Goal: Task Accomplishment & Management: Complete application form

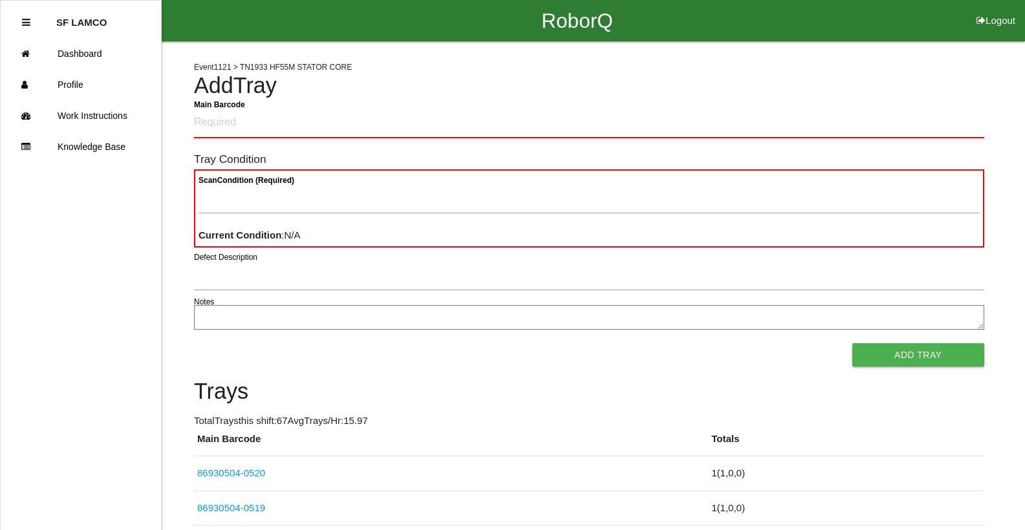
drag, startPoint x: 892, startPoint y: 41, endPoint x: 895, endPoint y: 34, distance: 7.0
click at [892, 39] on div "RoborQ Logout" at bounding box center [577, 20] width 896 height 41
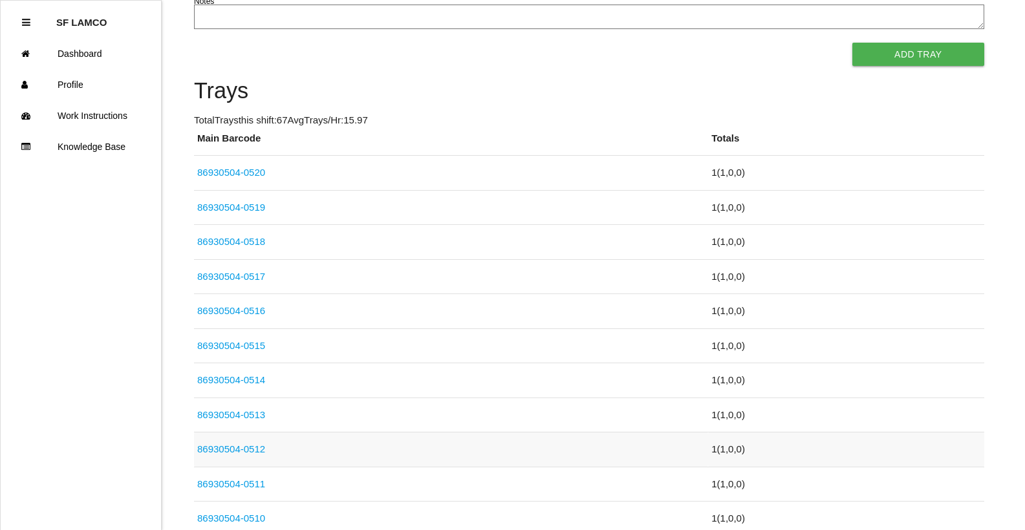
scroll to position [323, 0]
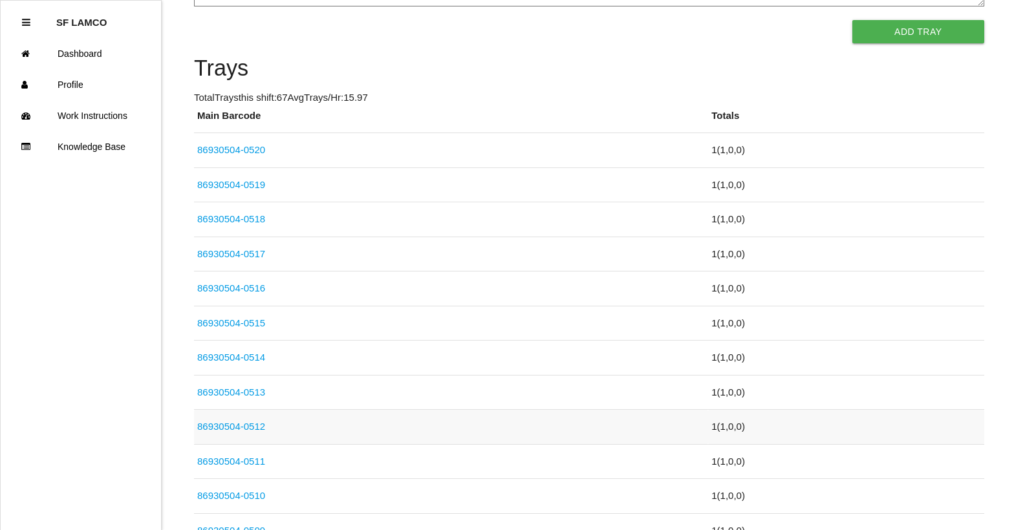
click at [245, 430] on link "86930504-0512" at bounding box center [231, 426] width 68 height 11
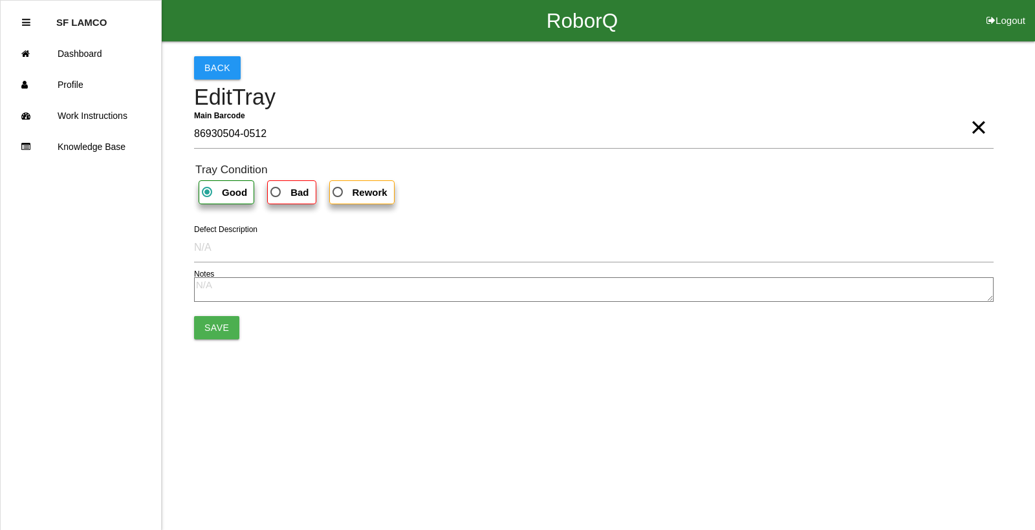
click at [285, 195] on span "Bad" at bounding box center [288, 192] width 41 height 16
click at [276, 193] on input "Bad" at bounding box center [272, 188] width 8 height 8
radio input "true"
click at [226, 322] on button "Save" at bounding box center [216, 327] width 45 height 23
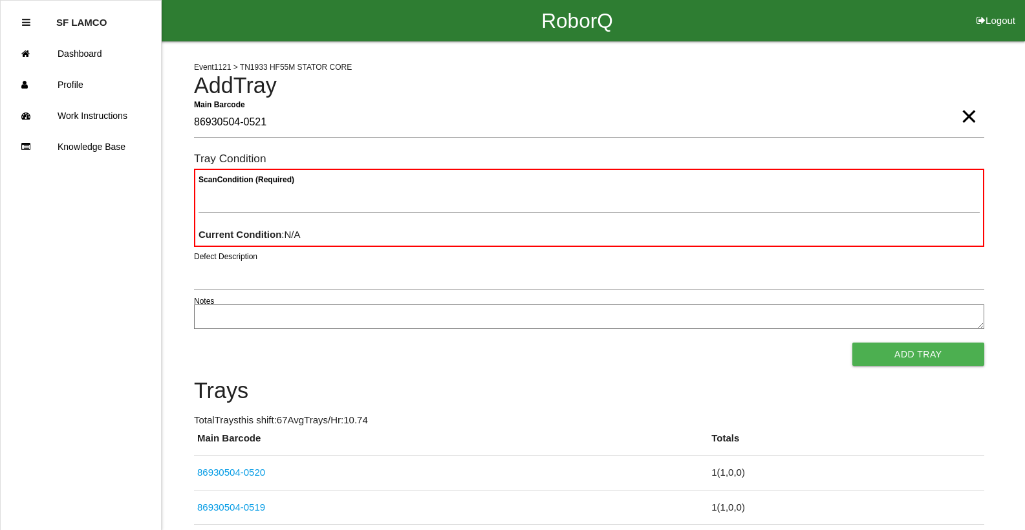
type Barcode "86930504-0521"
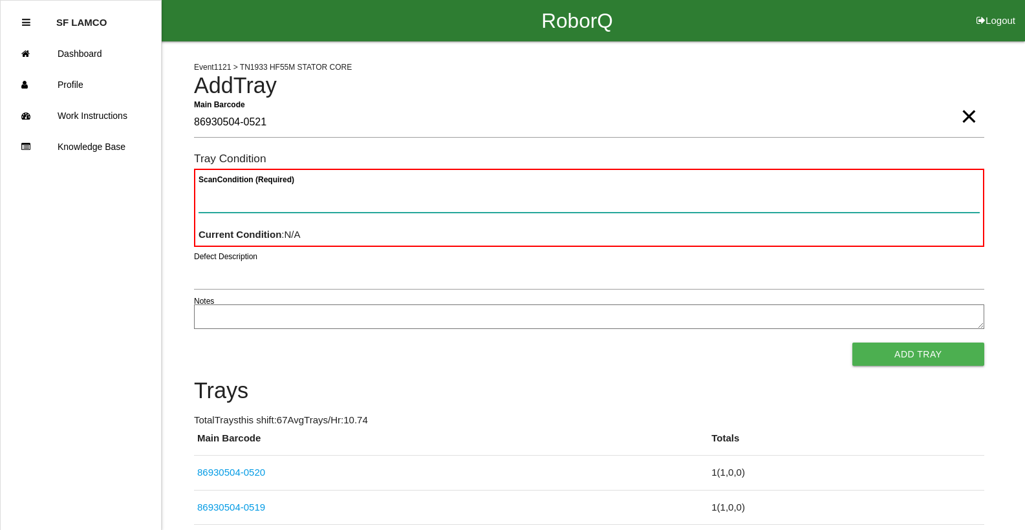
paste Condition "text"
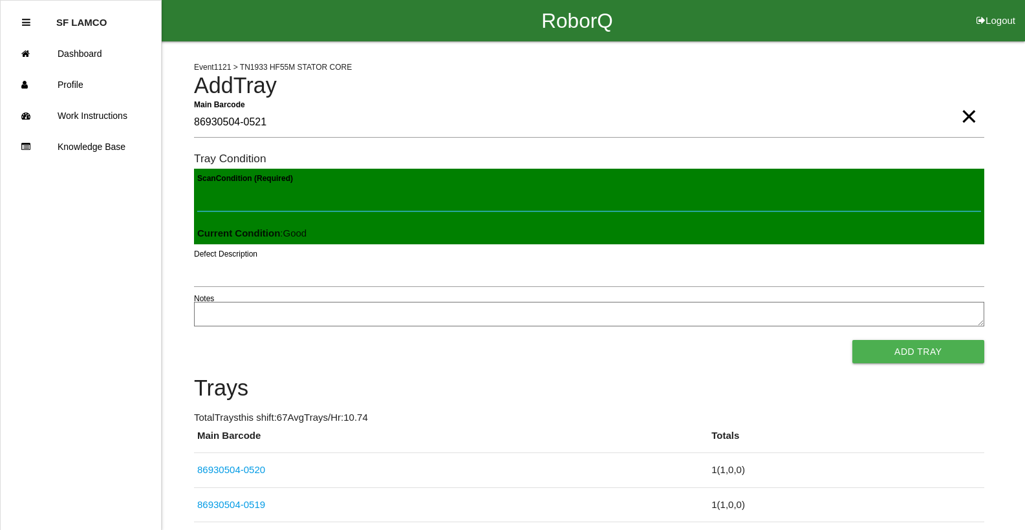
click at [853, 340] on button "Add Tray" at bounding box center [919, 351] width 132 height 23
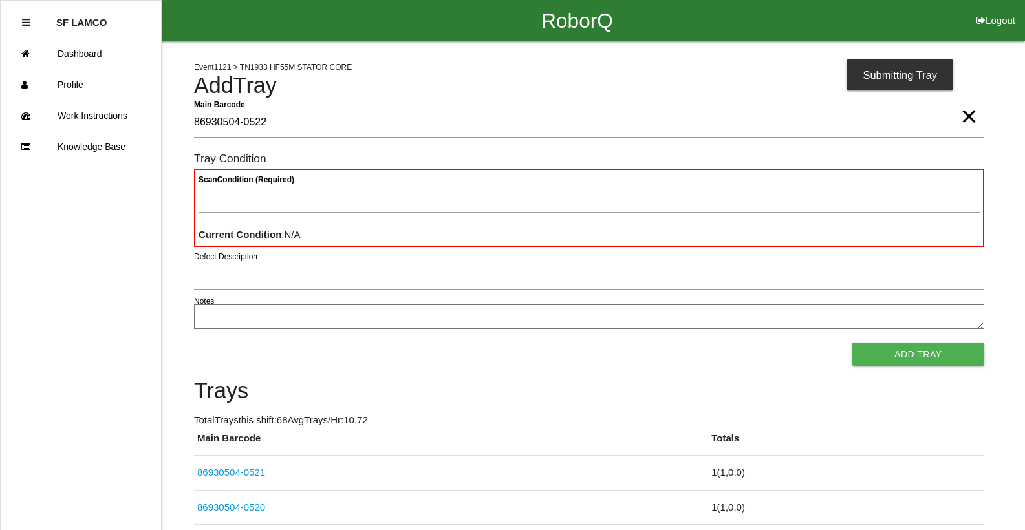
type Barcode "86930504-0522"
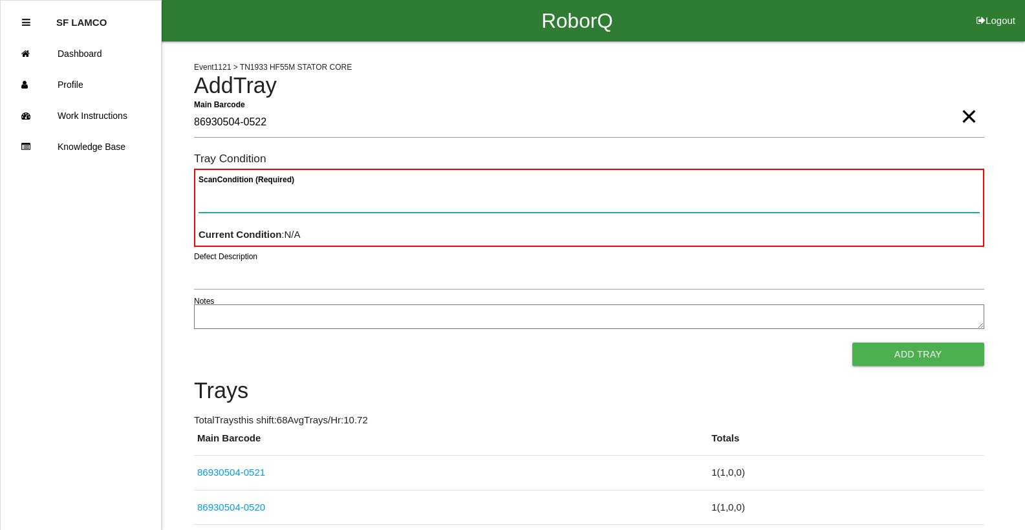
paste Condition "text"
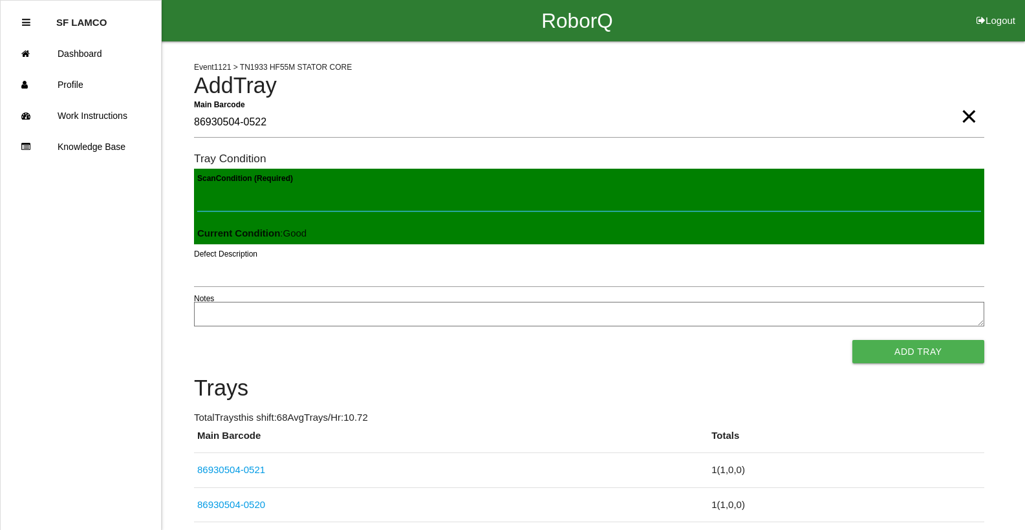
click at [853, 340] on button "Add Tray" at bounding box center [919, 351] width 132 height 23
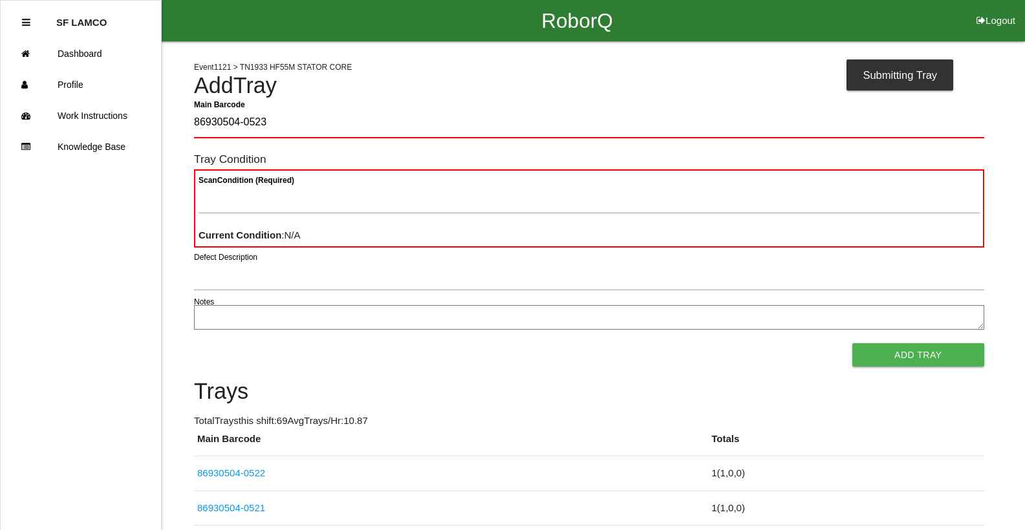
type Barcode "86930504-0523"
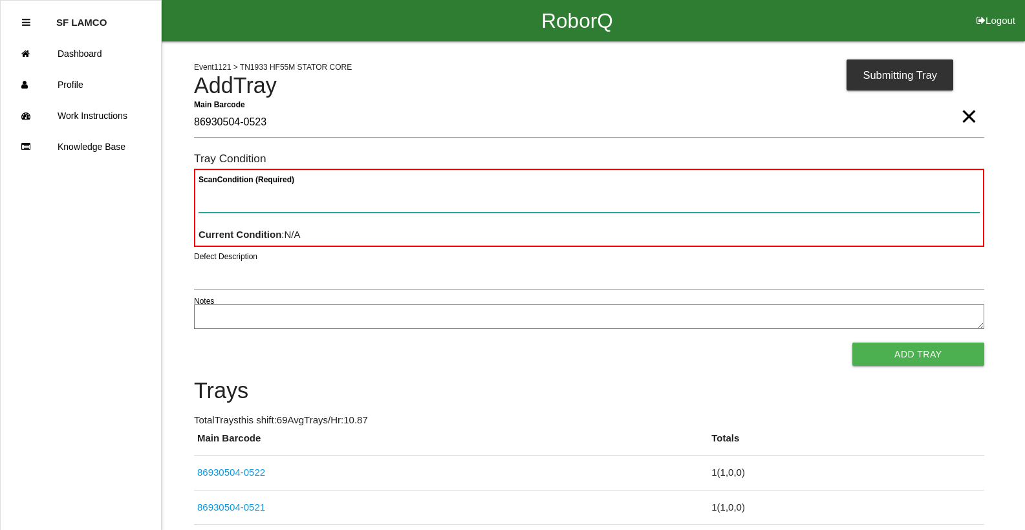
paste Condition "text"
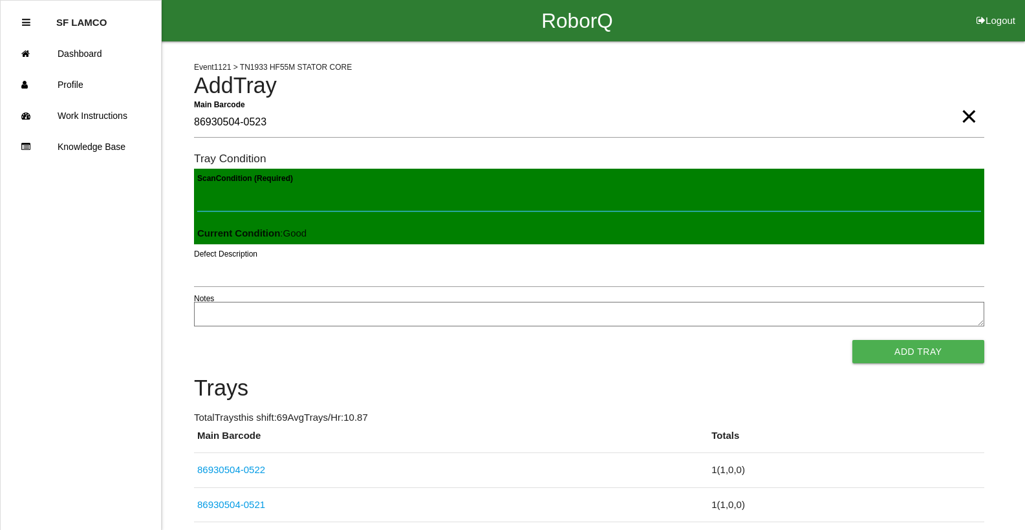
click at [853, 340] on button "Add Tray" at bounding box center [919, 351] width 132 height 23
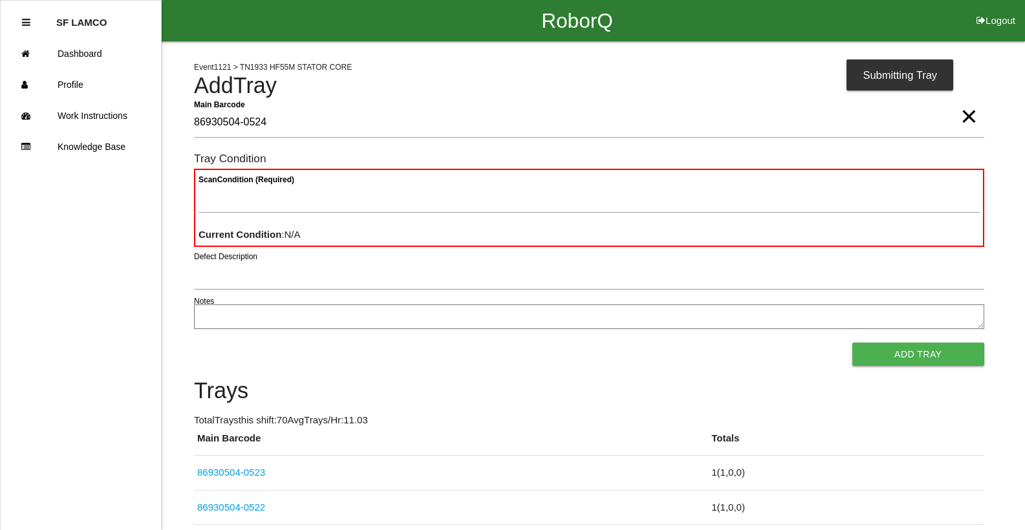
type Barcode "86930504-0524"
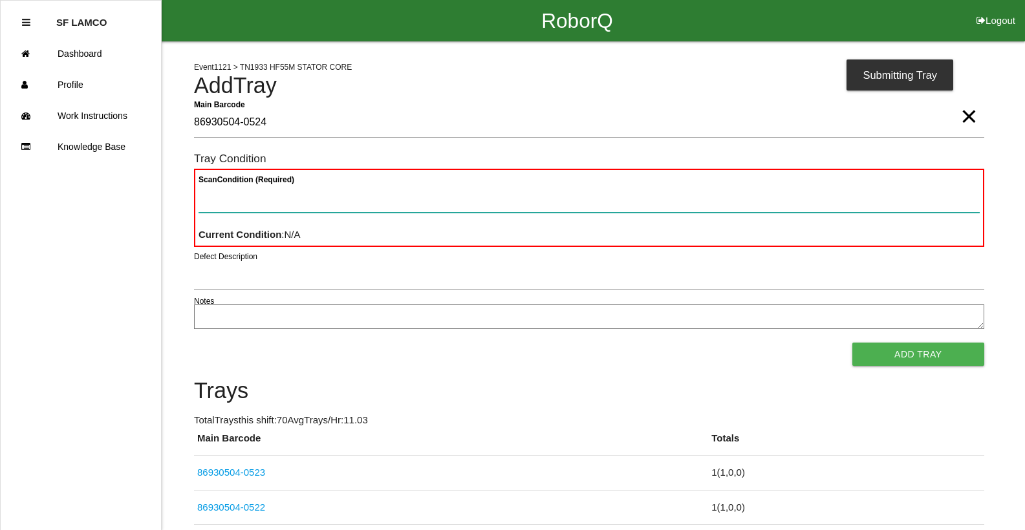
paste Condition "text"
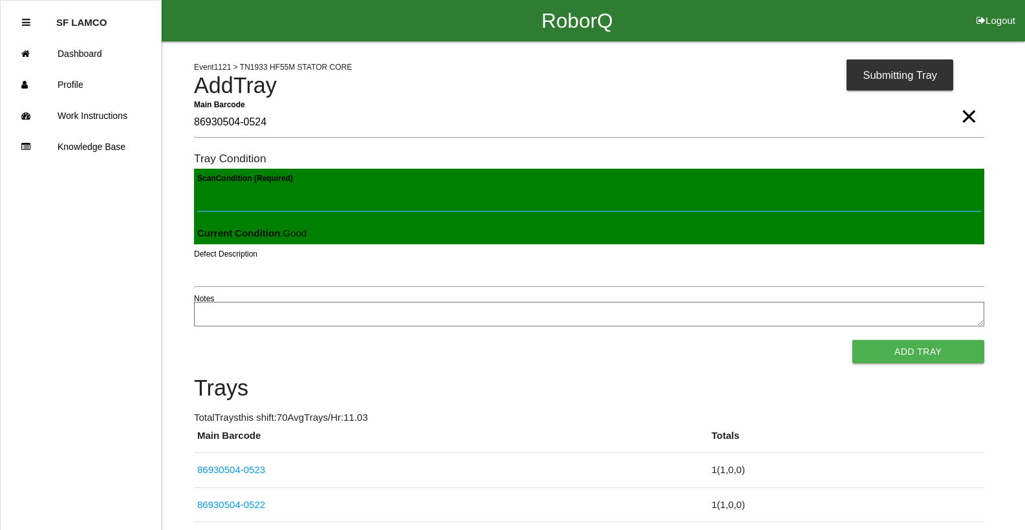
click at [853, 340] on button "Add Tray" at bounding box center [919, 351] width 132 height 23
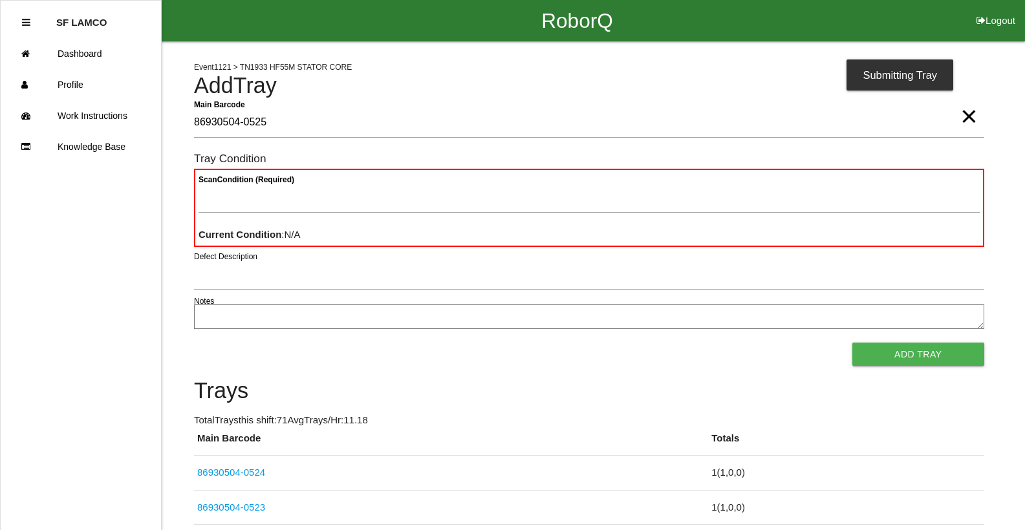
type Barcode "86930504-0525"
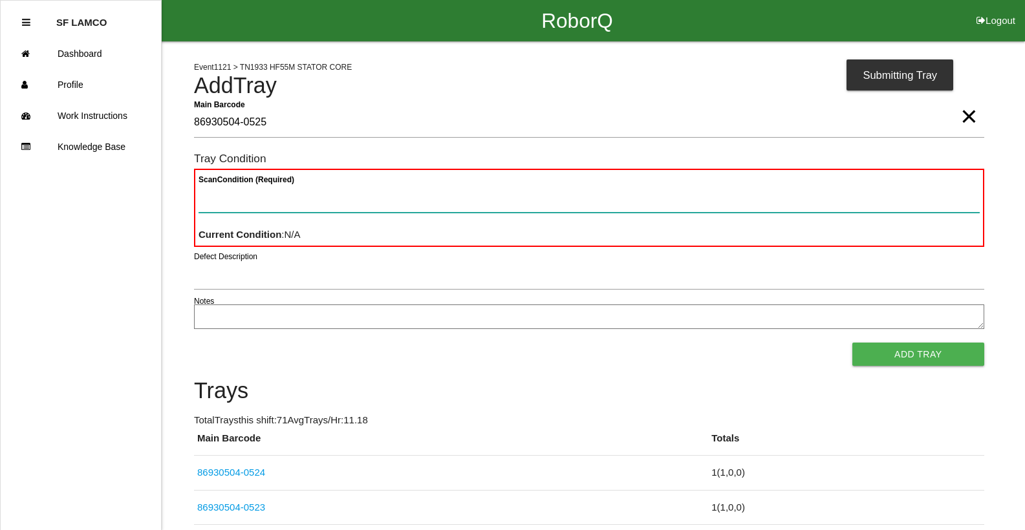
paste Condition "text"
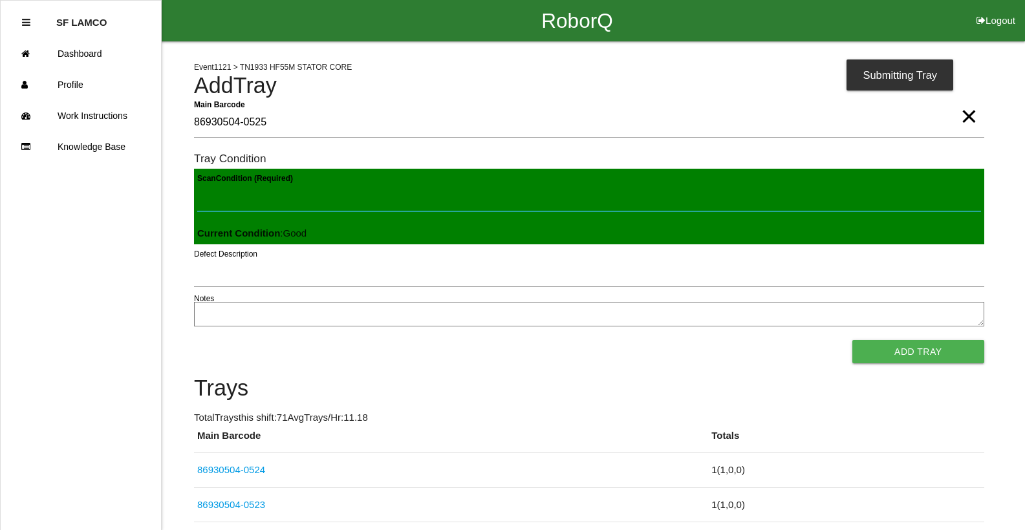
click at [853, 340] on button "Add Tray" at bounding box center [919, 351] width 132 height 23
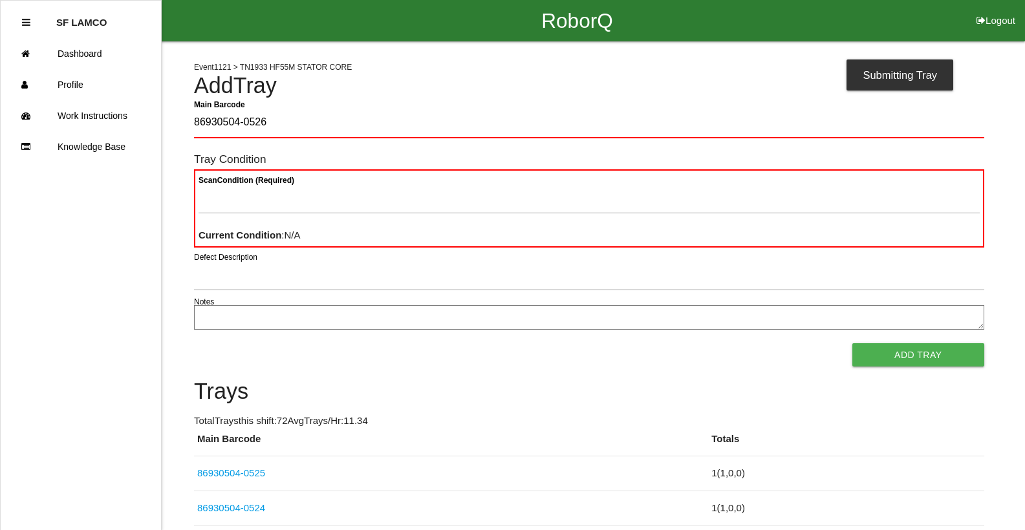
type Barcode "86930504-0526"
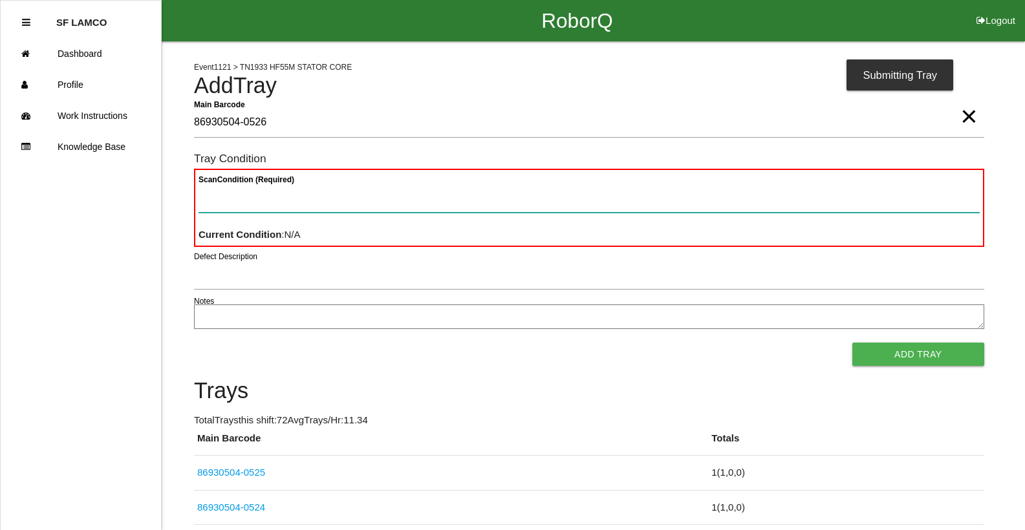
paste Condition "text"
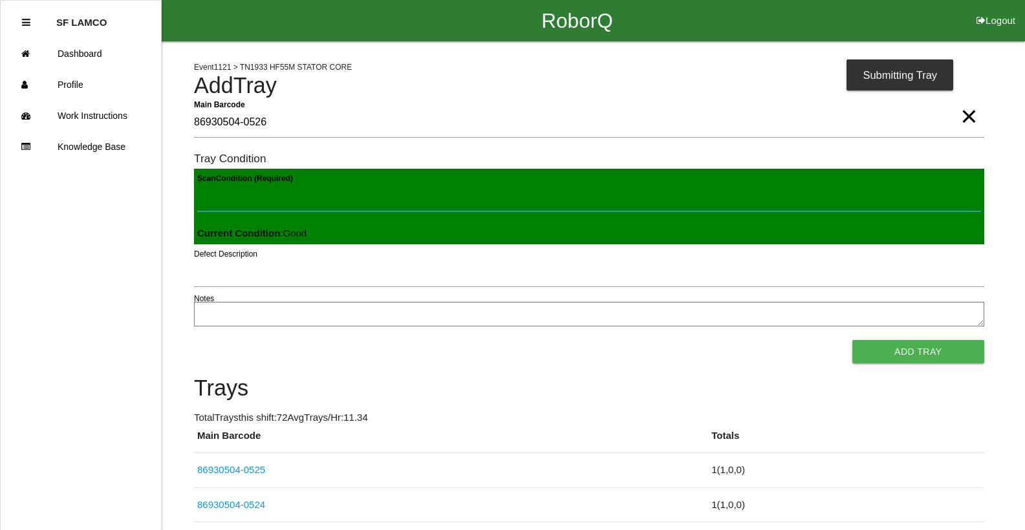
click at [853, 340] on button "Add Tray" at bounding box center [919, 351] width 132 height 23
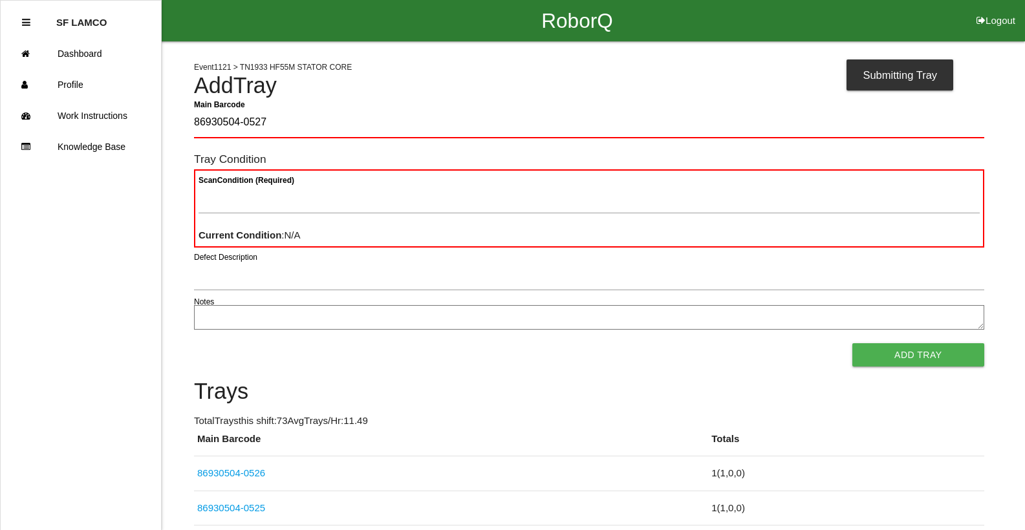
type Barcode "86930504-0527"
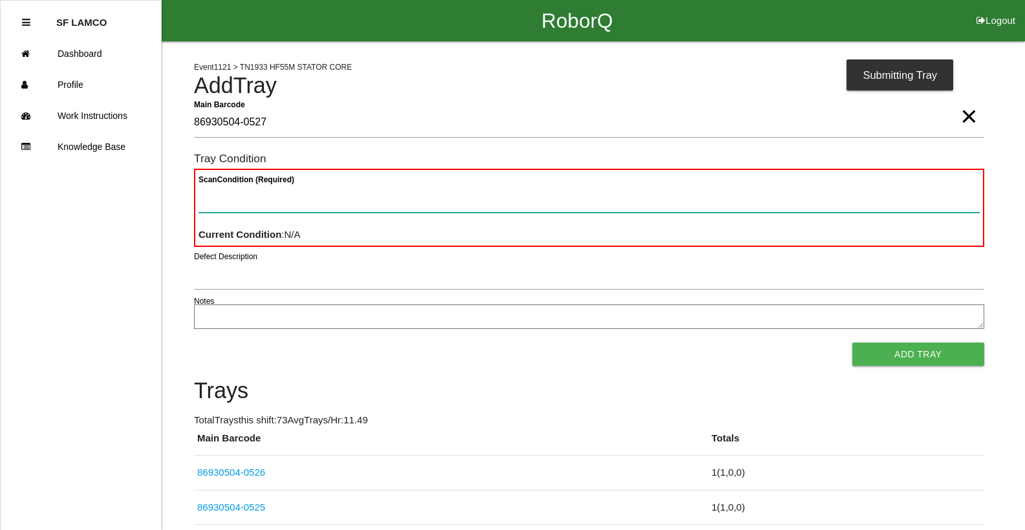
paste Condition "text"
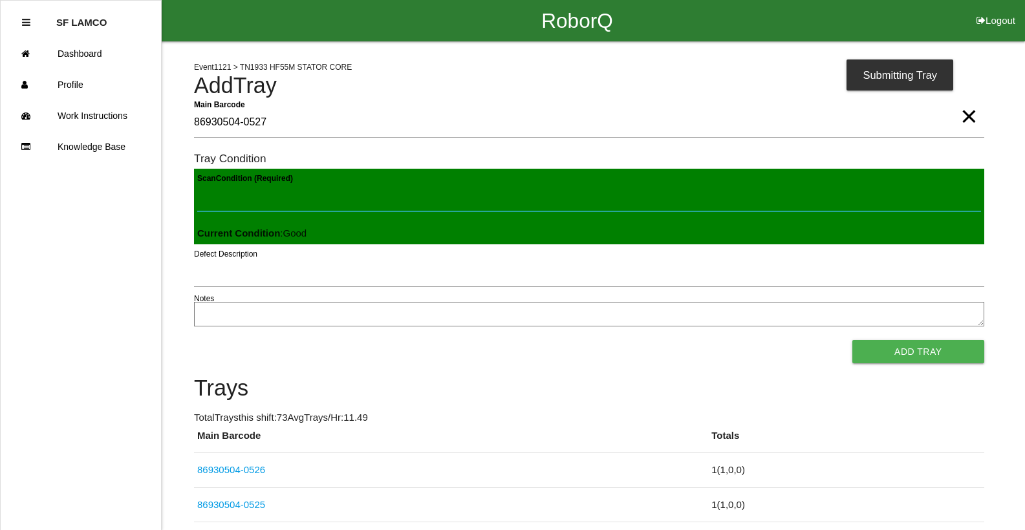
click at [853, 340] on button "Add Tray" at bounding box center [919, 351] width 132 height 23
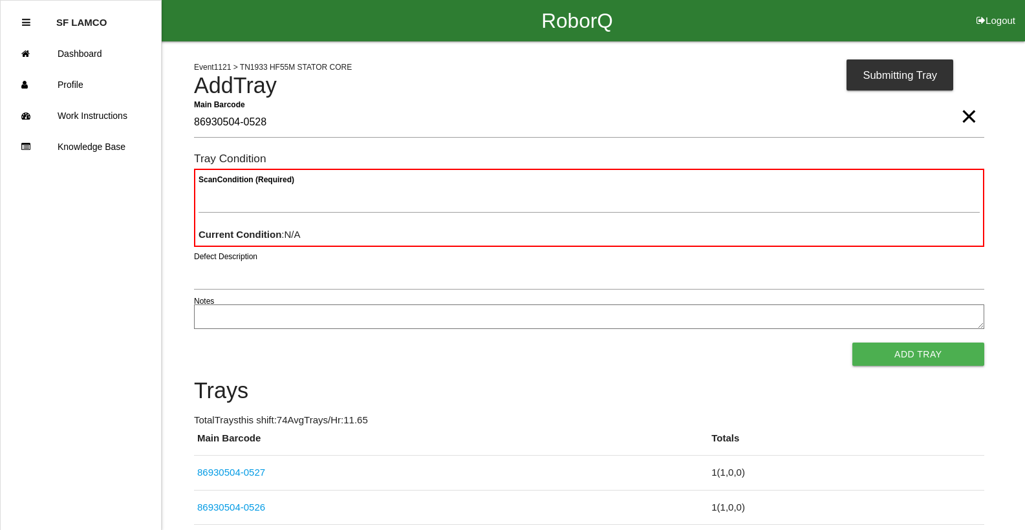
type Barcode "86930504-0528"
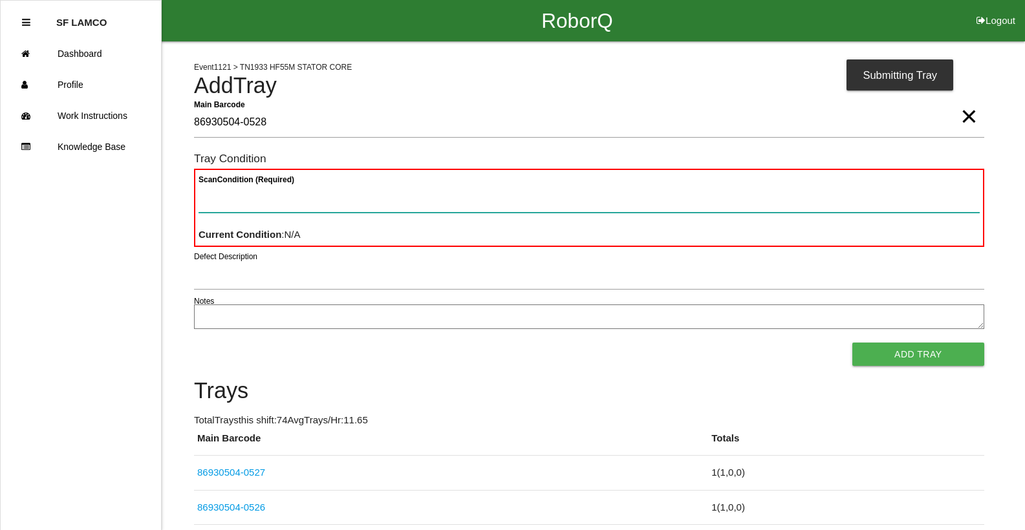
paste Condition "text"
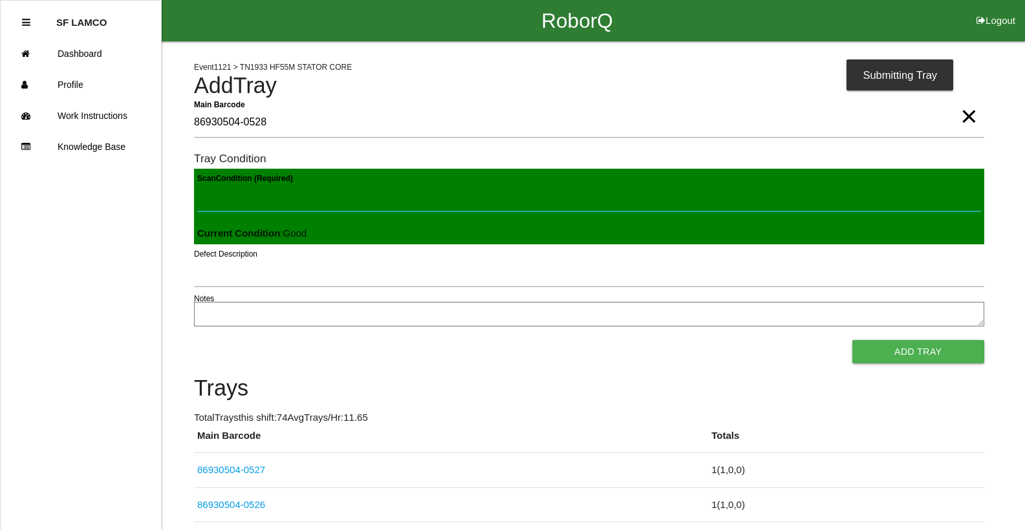
click at [853, 340] on button "Add Tray" at bounding box center [919, 351] width 132 height 23
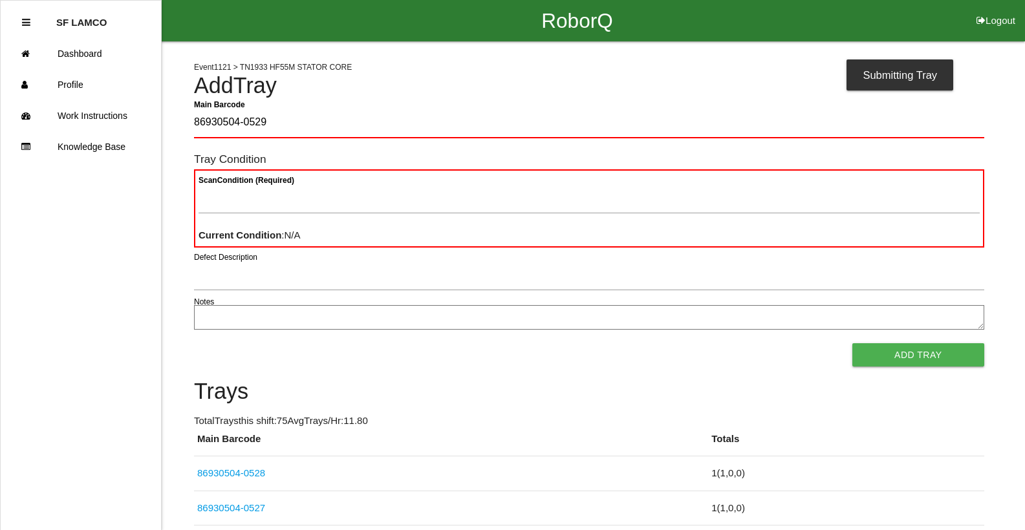
type Barcode "86930504-0529"
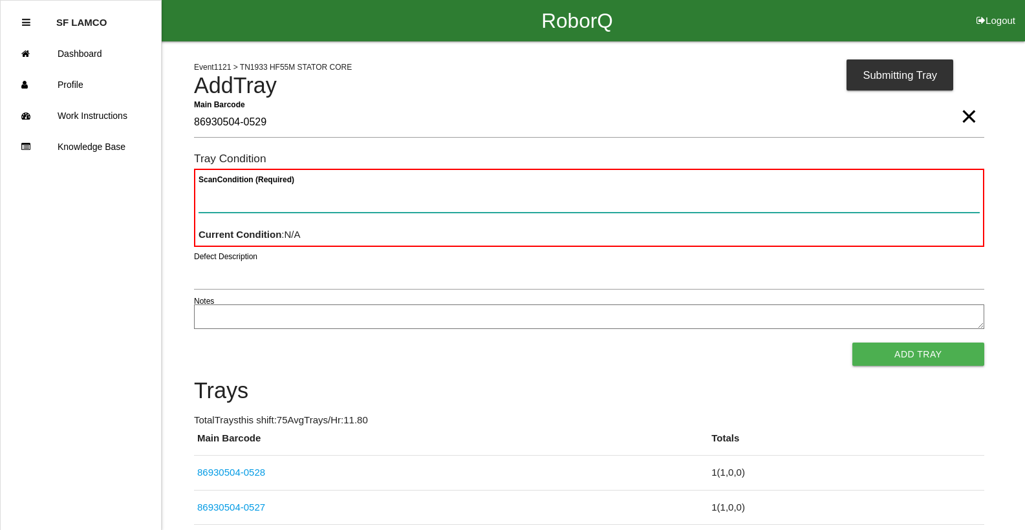
click at [853, 343] on button "Add Tray" at bounding box center [919, 354] width 132 height 23
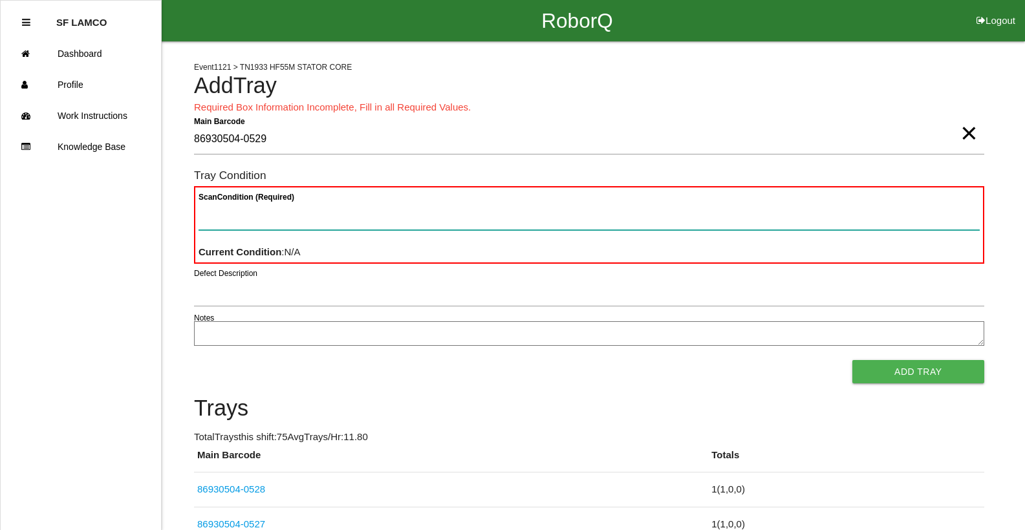
paste Condition "text"
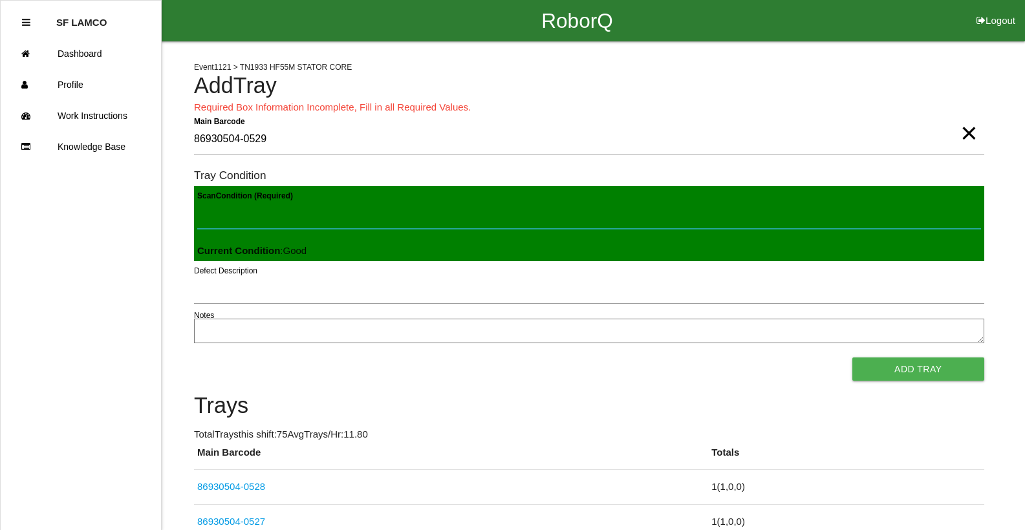
click at [853, 358] on button "Add Tray" at bounding box center [919, 369] width 132 height 23
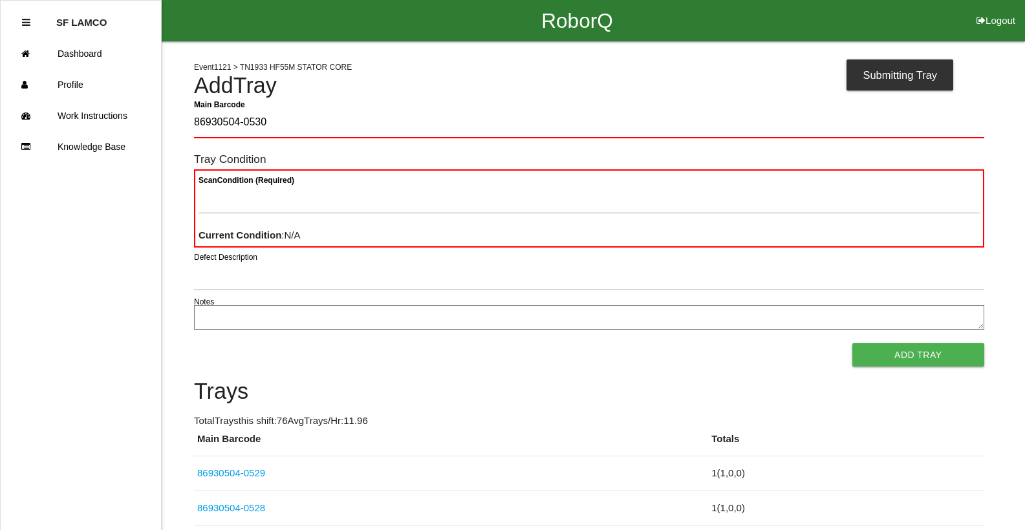
type Barcode "86930504-0530"
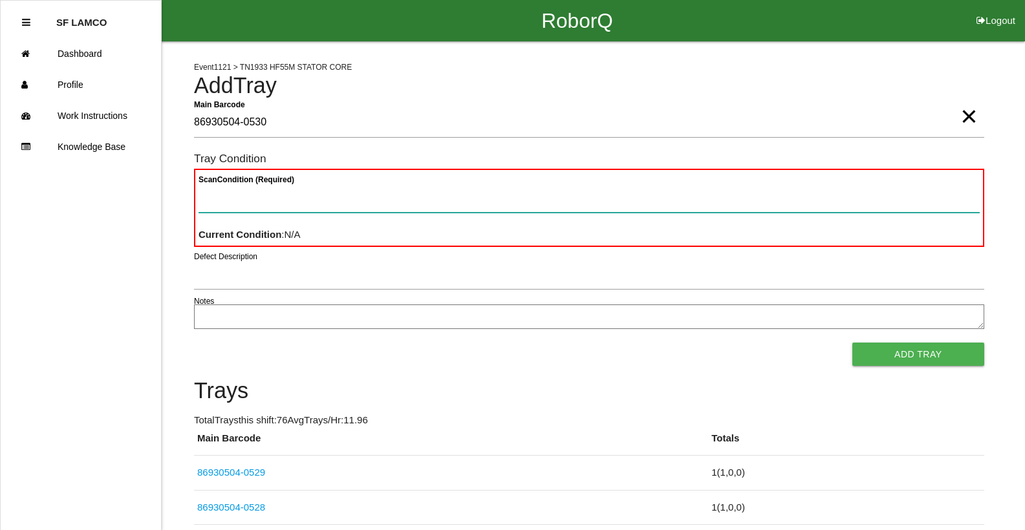
paste Condition "text"
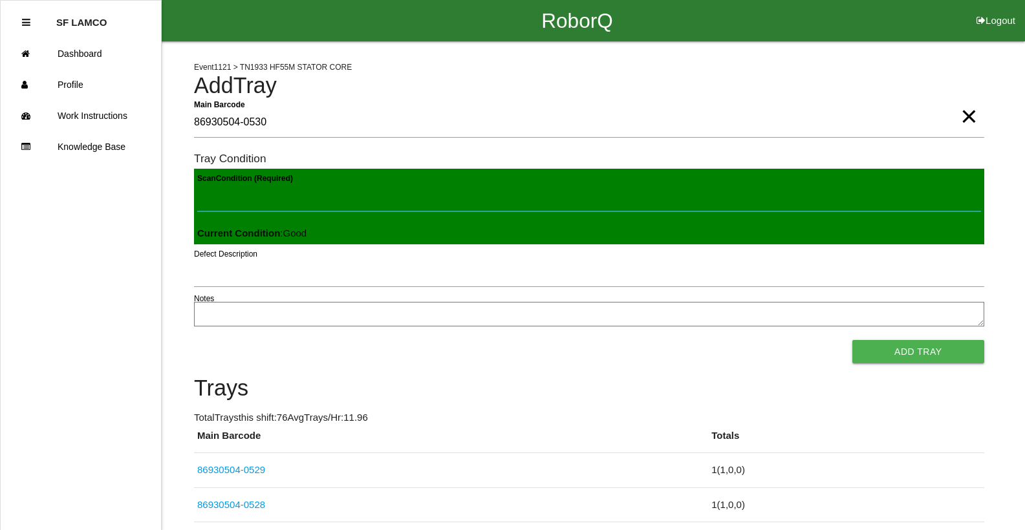
click at [853, 340] on button "Add Tray" at bounding box center [919, 351] width 132 height 23
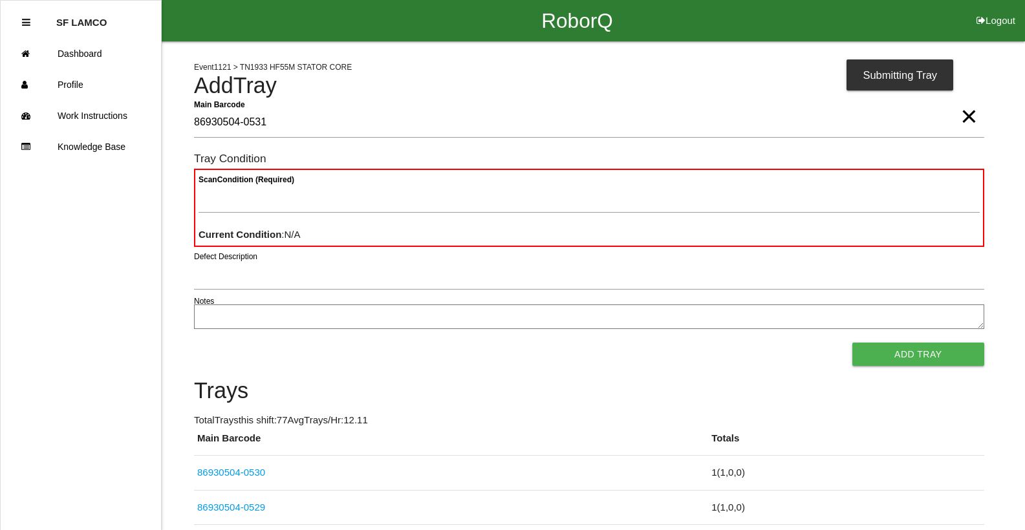
type Barcode "86930504-0531"
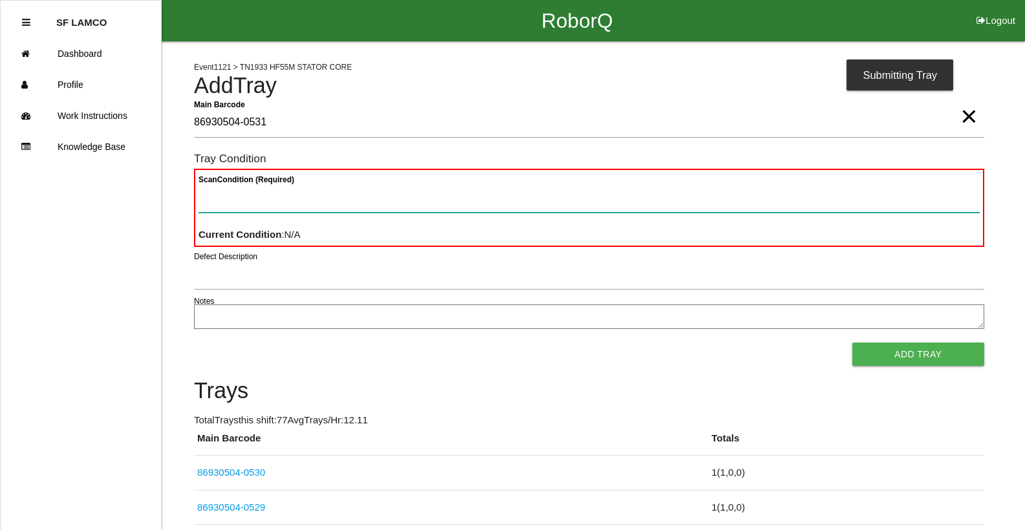
paste Condition "text"
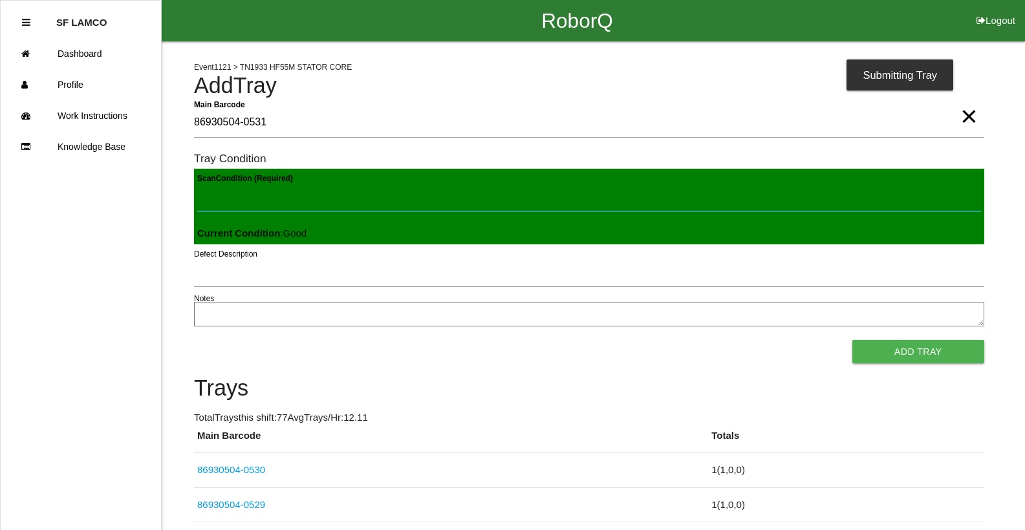
click at [853, 340] on button "Add Tray" at bounding box center [919, 351] width 132 height 23
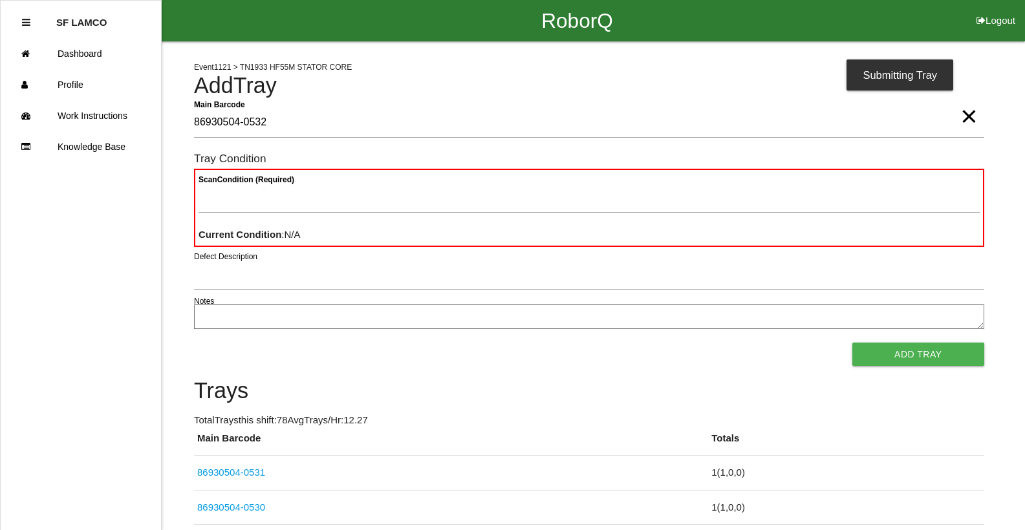
type Barcode "86930504-0532"
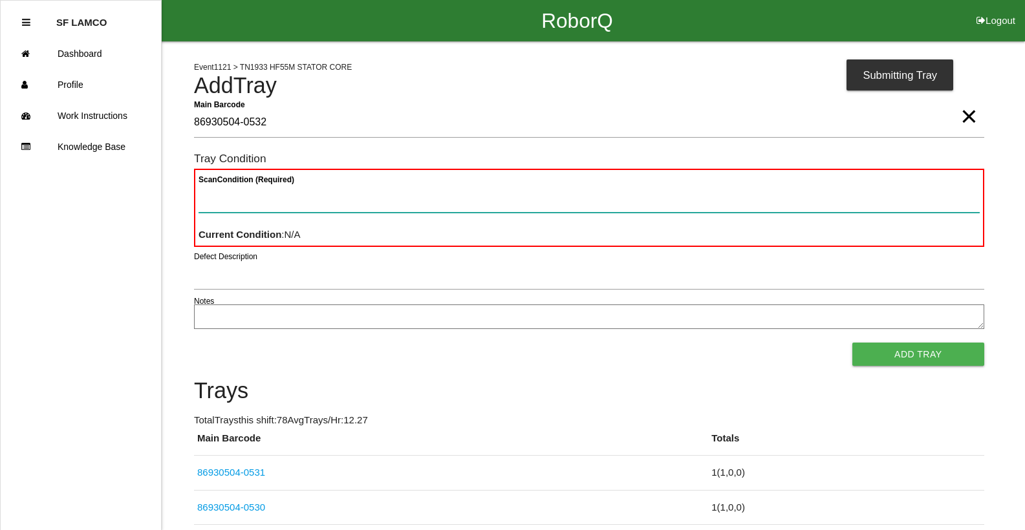
paste Condition "text"
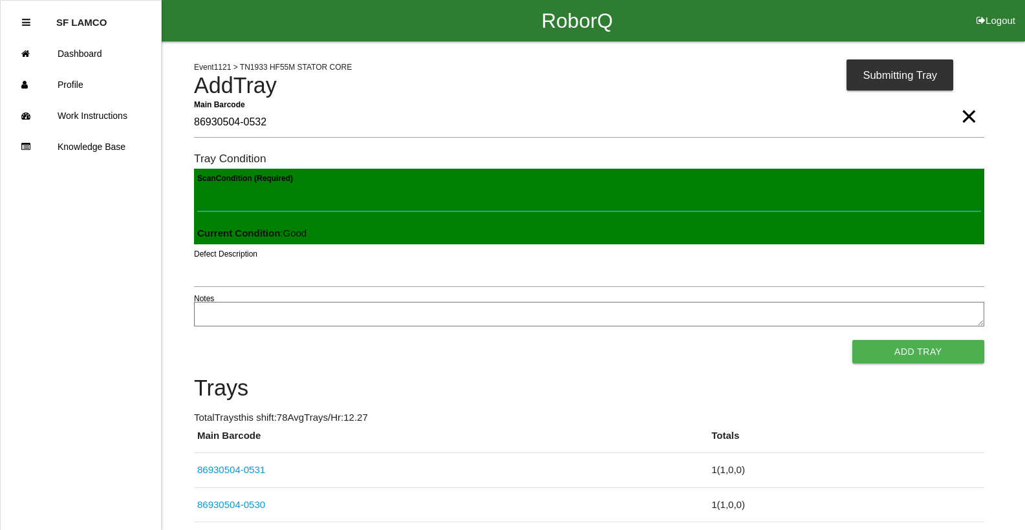
click at [853, 340] on button "Add Tray" at bounding box center [919, 351] width 132 height 23
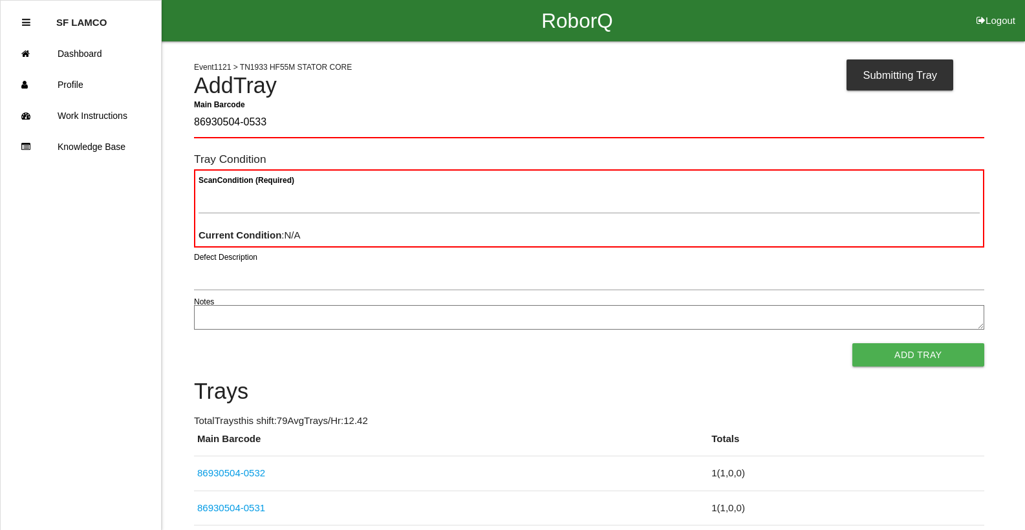
type Barcode "86930504-0533"
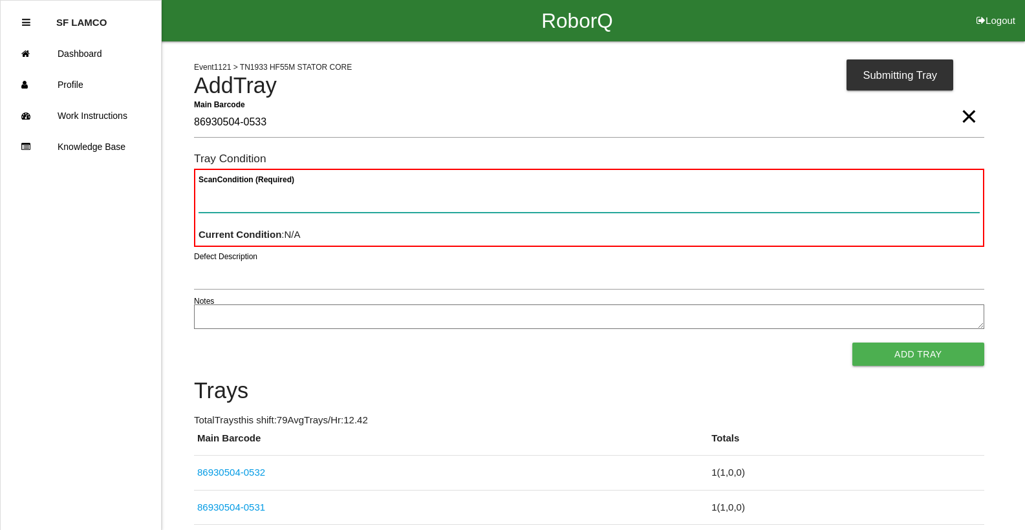
paste Condition "text"
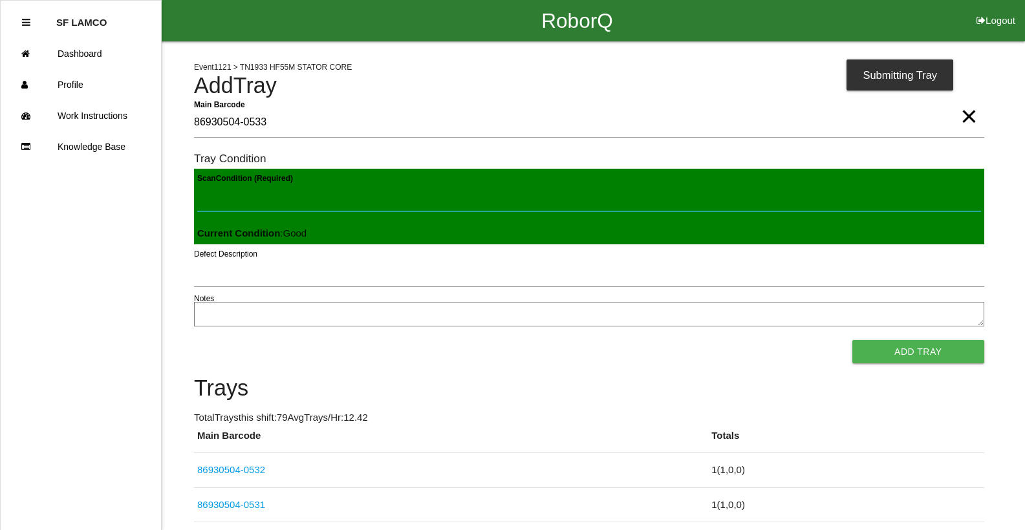
click at [853, 340] on button "Add Tray" at bounding box center [919, 351] width 132 height 23
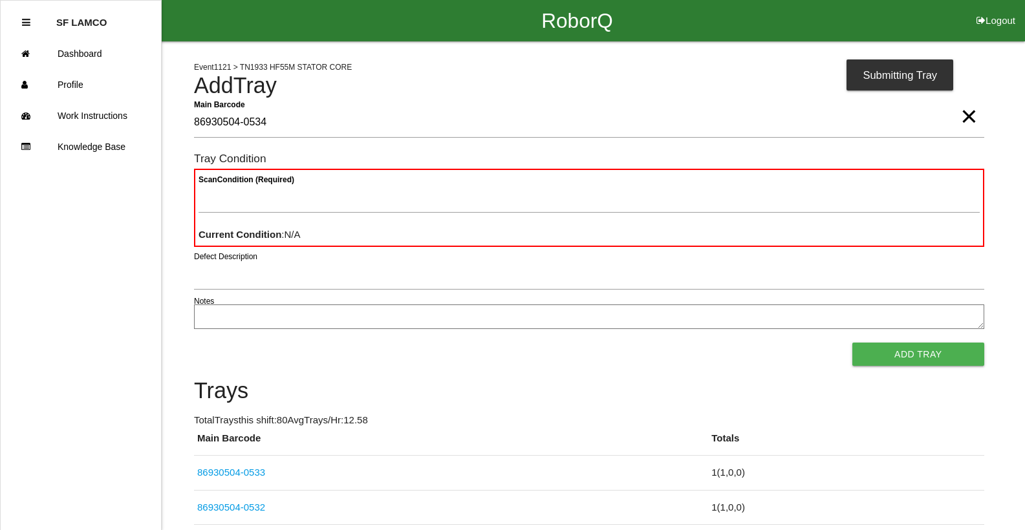
type Barcode "86930504-0534"
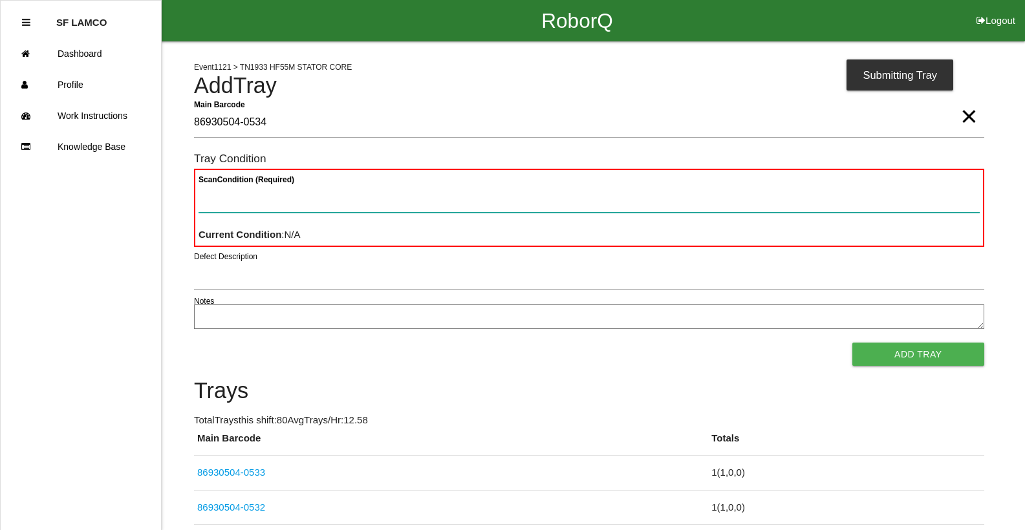
paste Condition "text"
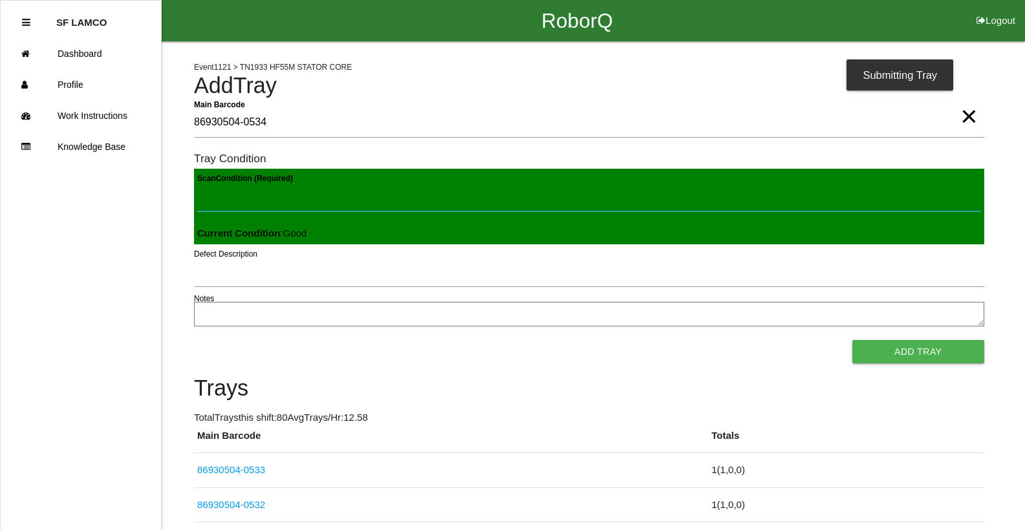
click at [853, 340] on button "Add Tray" at bounding box center [919, 351] width 132 height 23
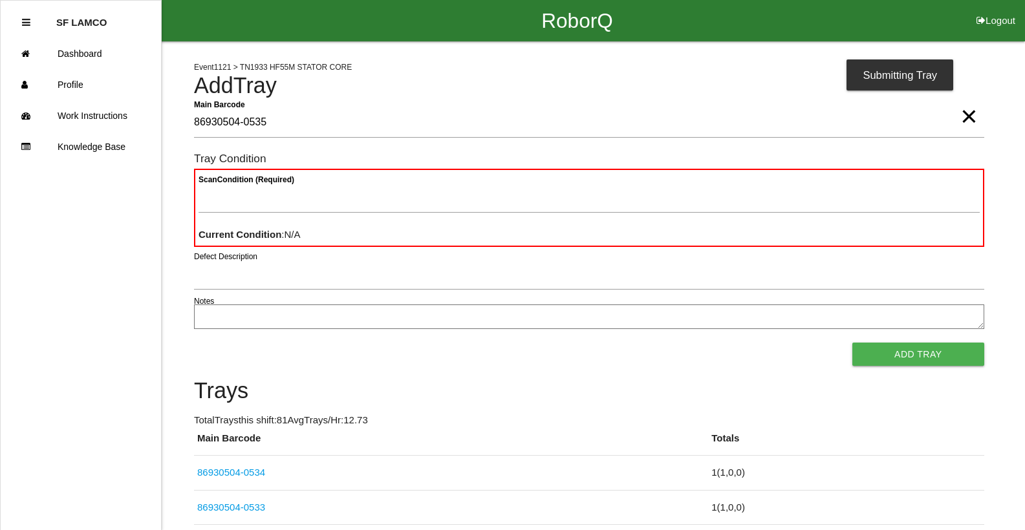
type Barcode "86930504-0535"
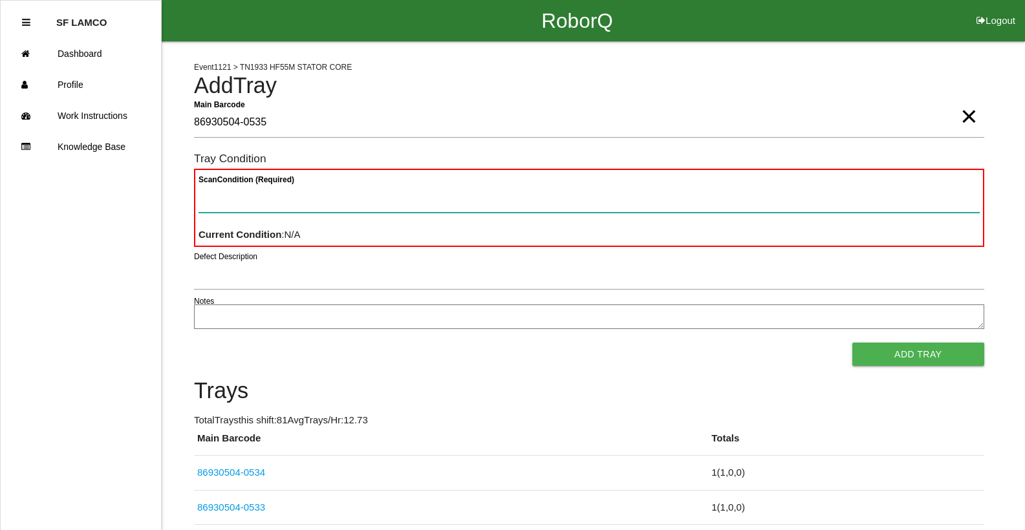
paste Condition "text"
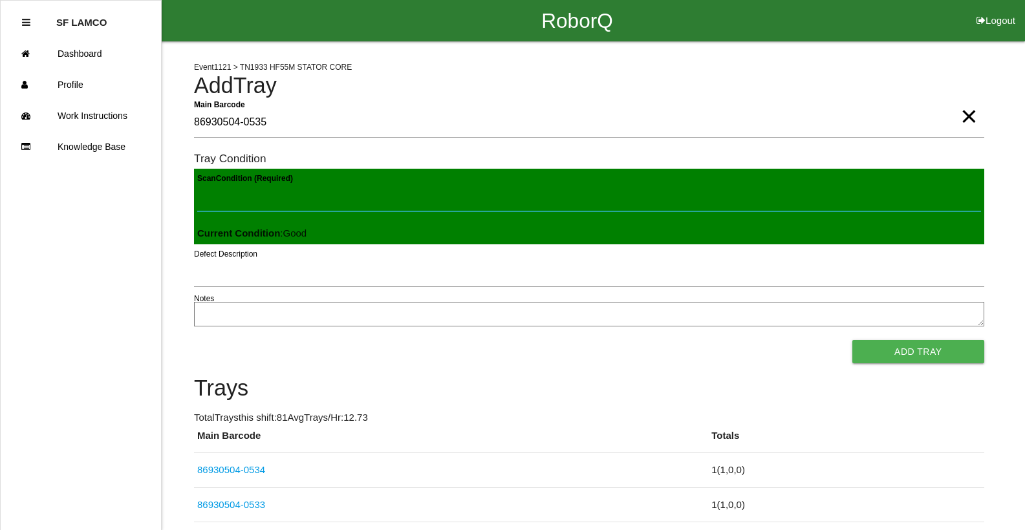
click at [853, 340] on button "Add Tray" at bounding box center [919, 351] width 132 height 23
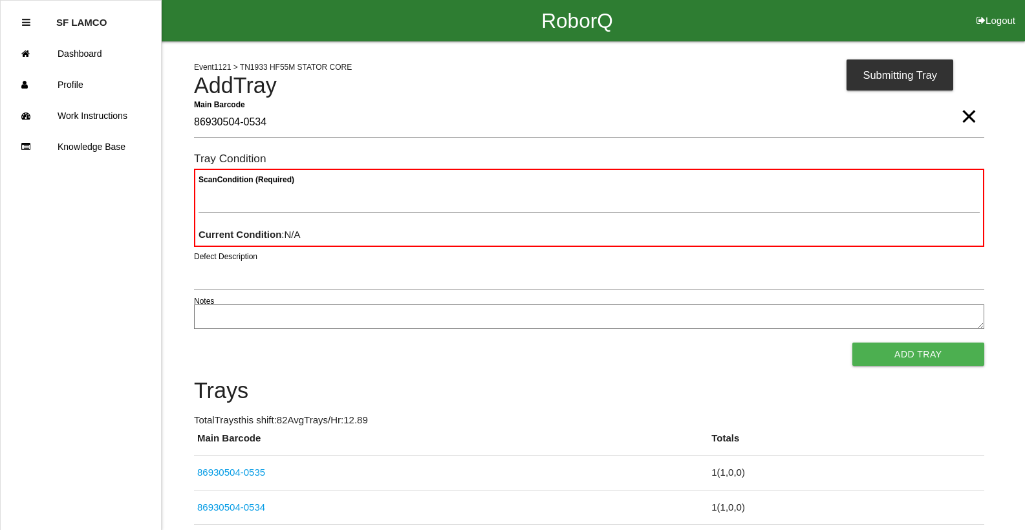
type Barcode "86930504-0534"
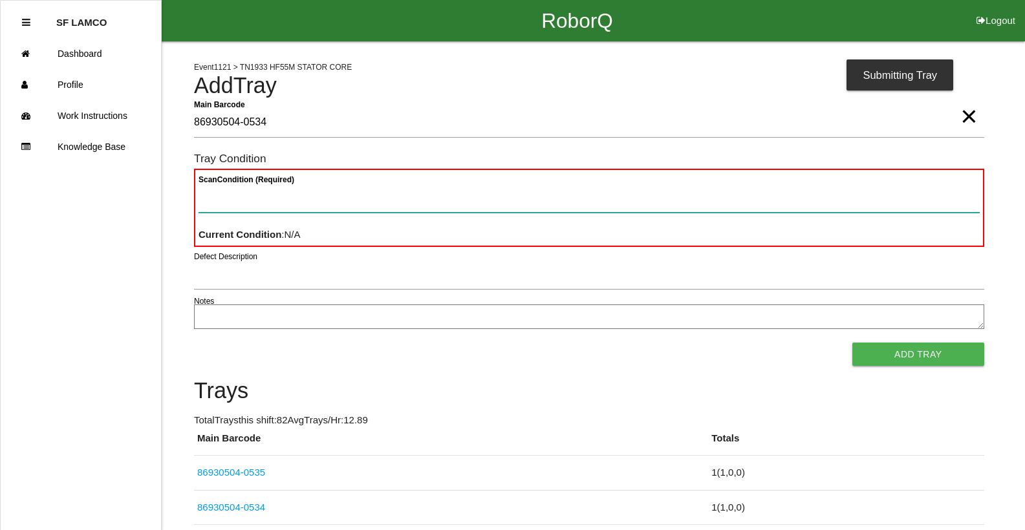
paste Condition "text"
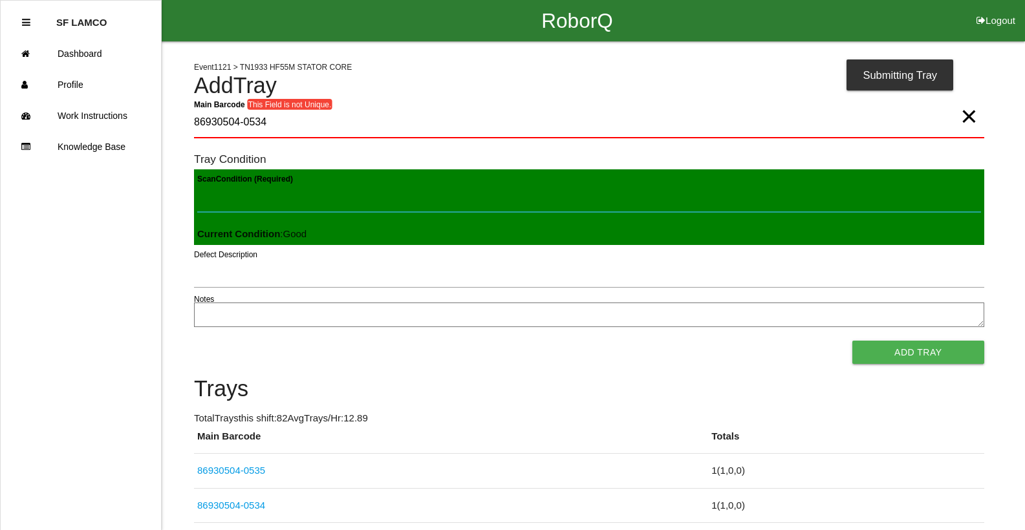
click at [853, 341] on button "Add Tray" at bounding box center [919, 352] width 132 height 23
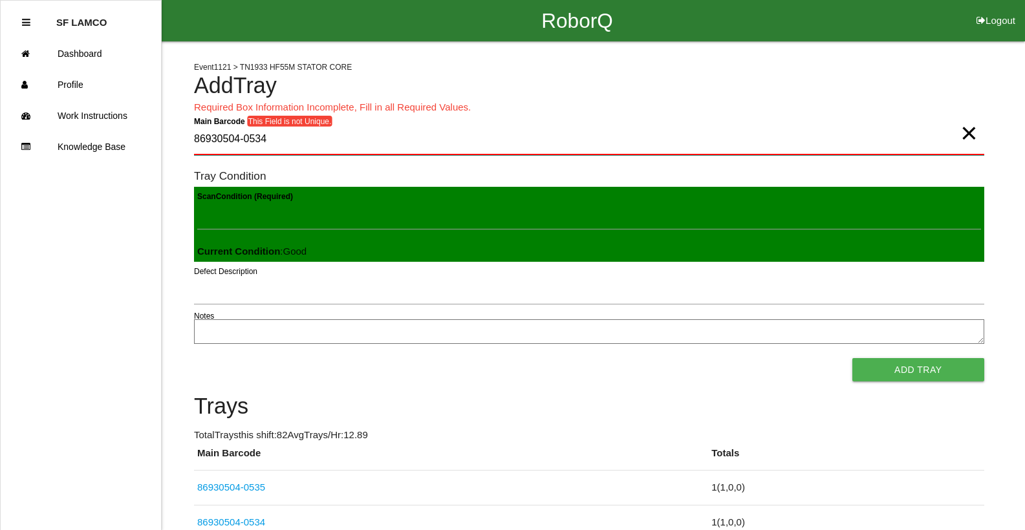
click at [351, 143] on Barcode "86930504-0534" at bounding box center [589, 140] width 790 height 30
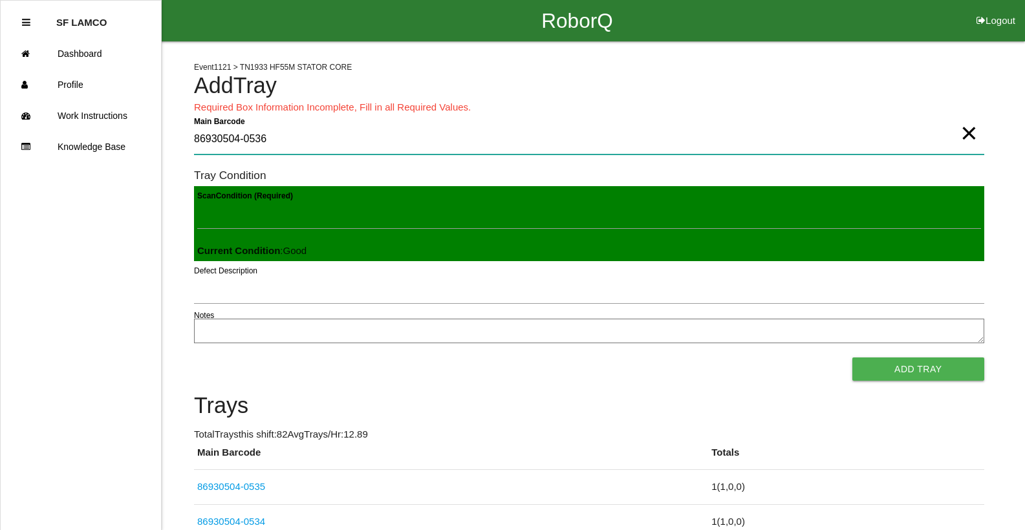
type Barcode "86930504-0536"
click at [853, 358] on button "Add Tray" at bounding box center [919, 369] width 132 height 23
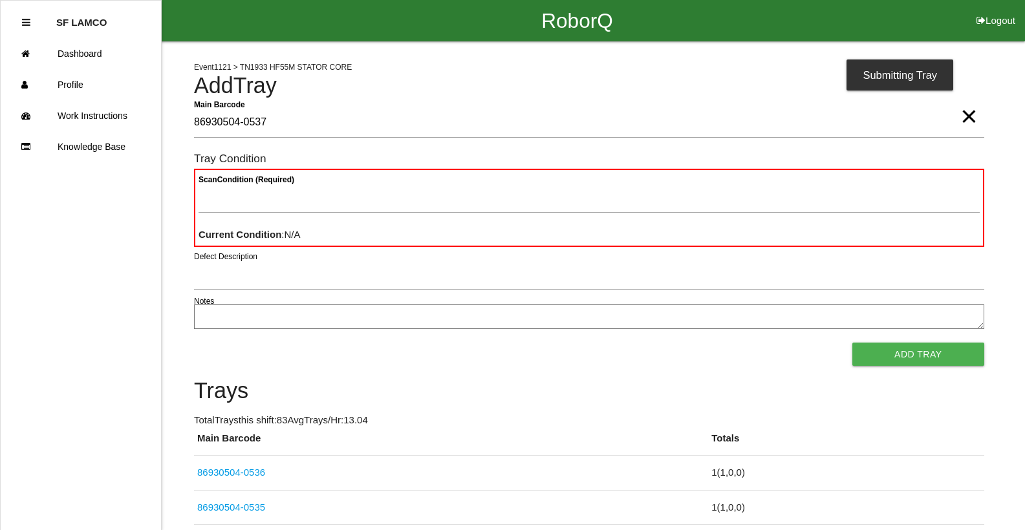
type Barcode "86930504-0537"
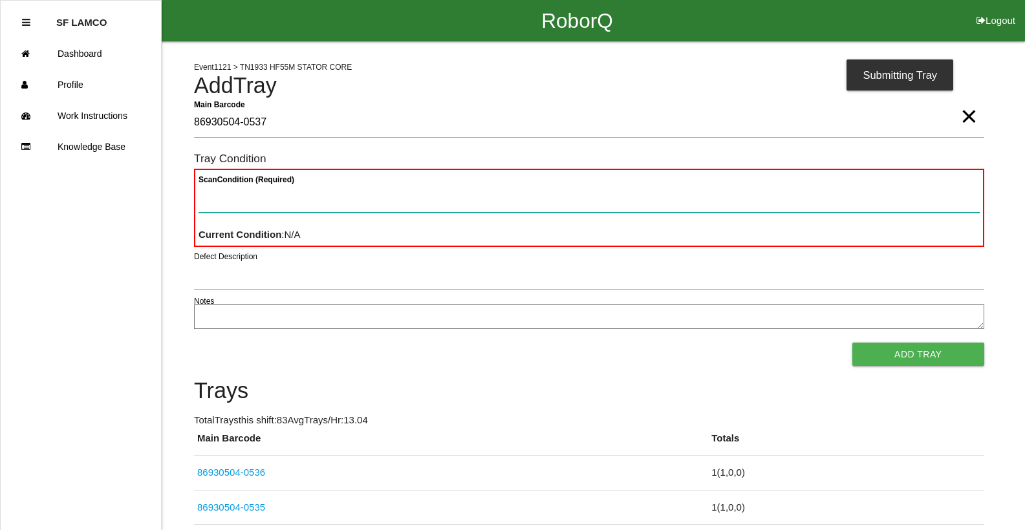
paste Condition "text"
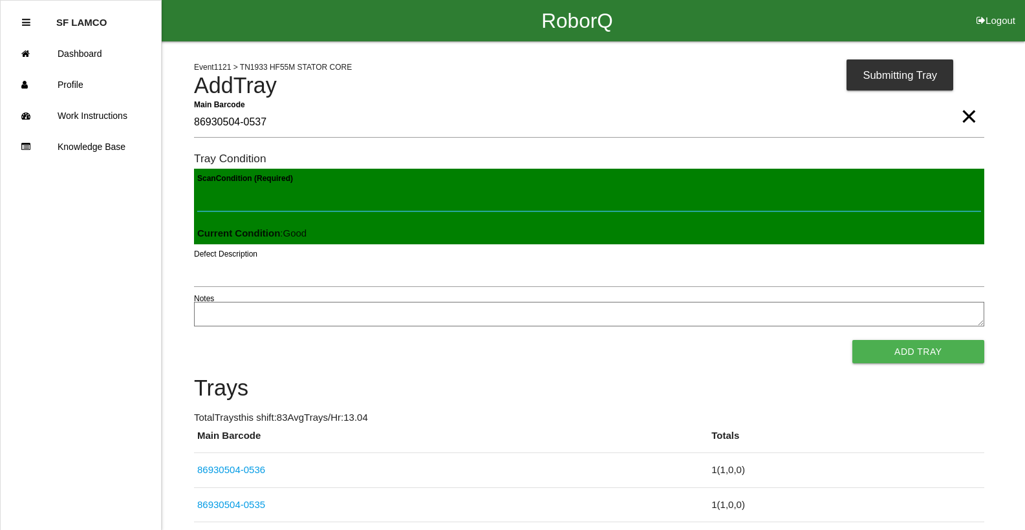
click at [853, 340] on button "Add Tray" at bounding box center [919, 351] width 132 height 23
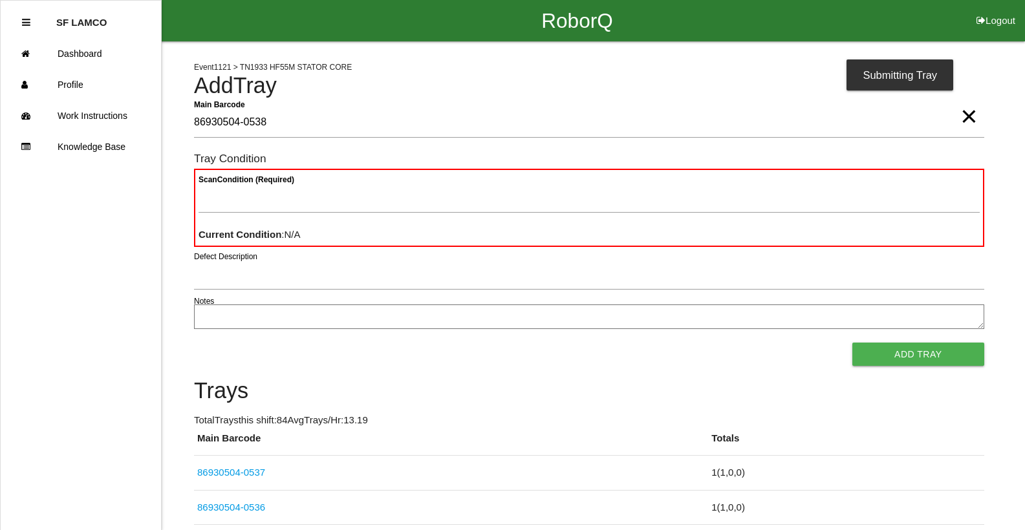
type Barcode "86930504-0538"
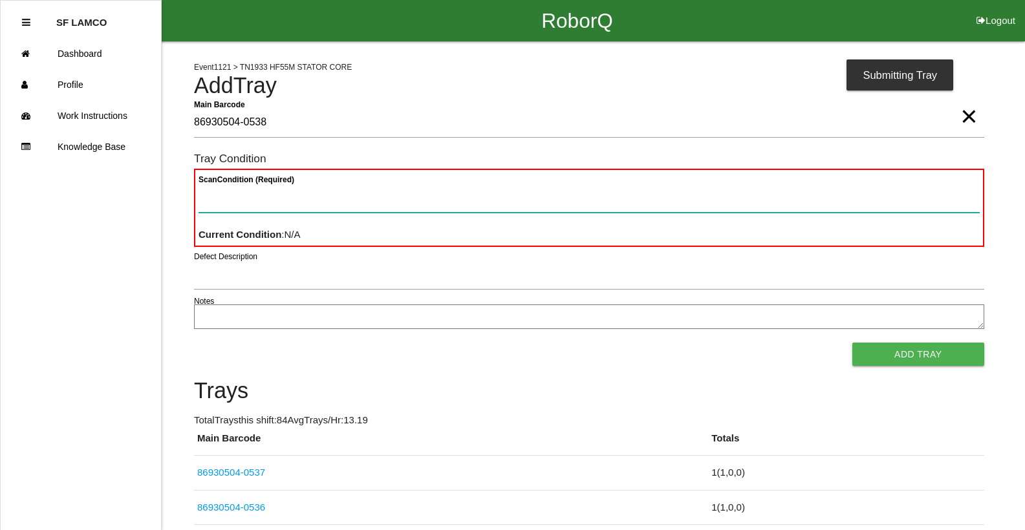
paste Condition "text"
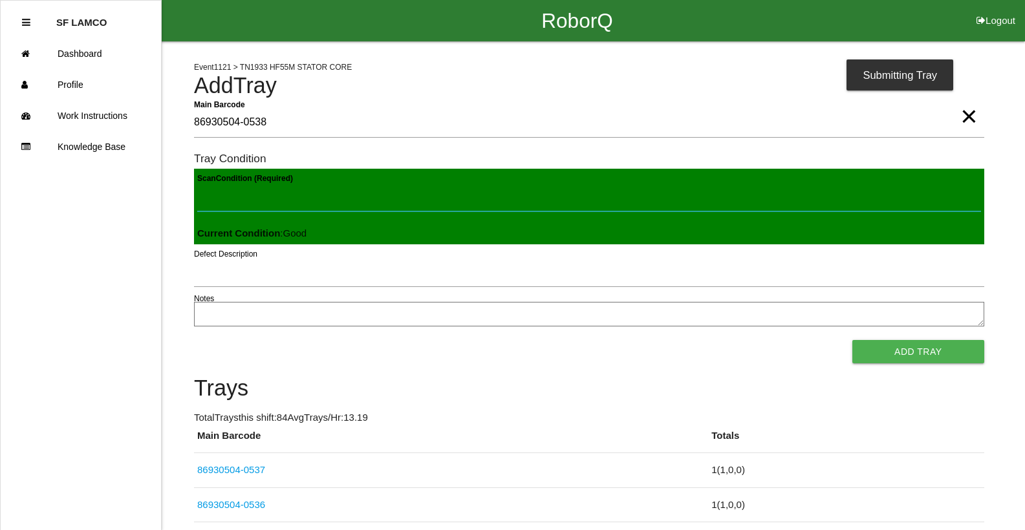
click at [853, 340] on button "Add Tray" at bounding box center [919, 351] width 132 height 23
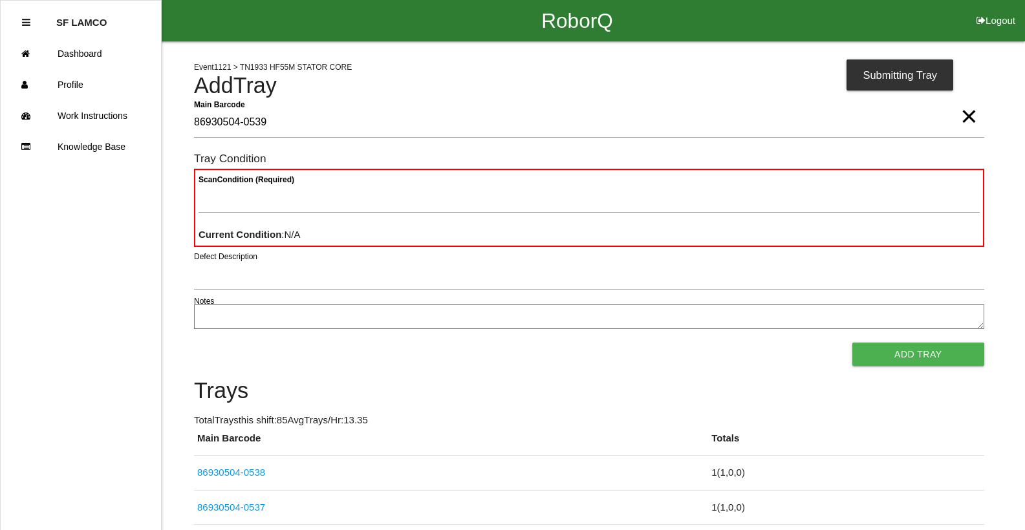
type Barcode "86930504-0539"
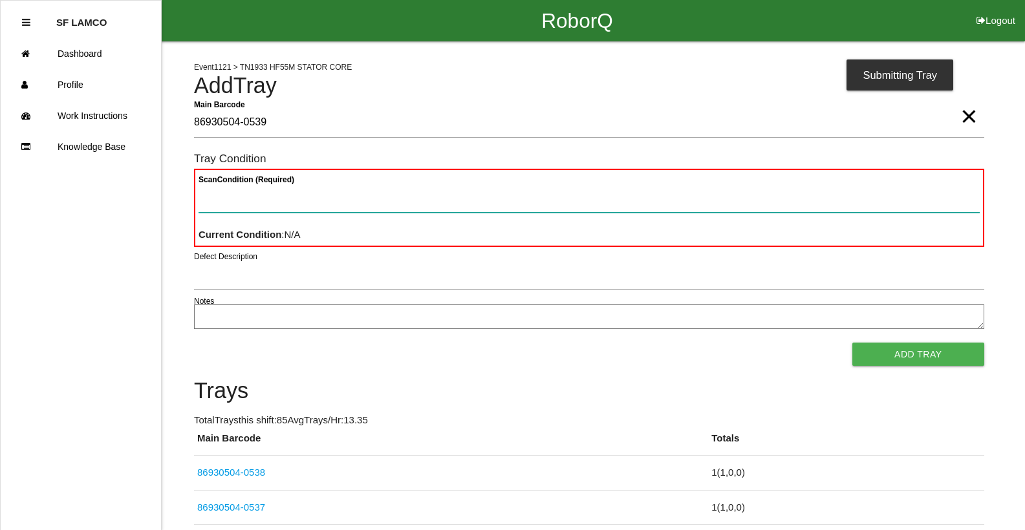
paste Condition "text"
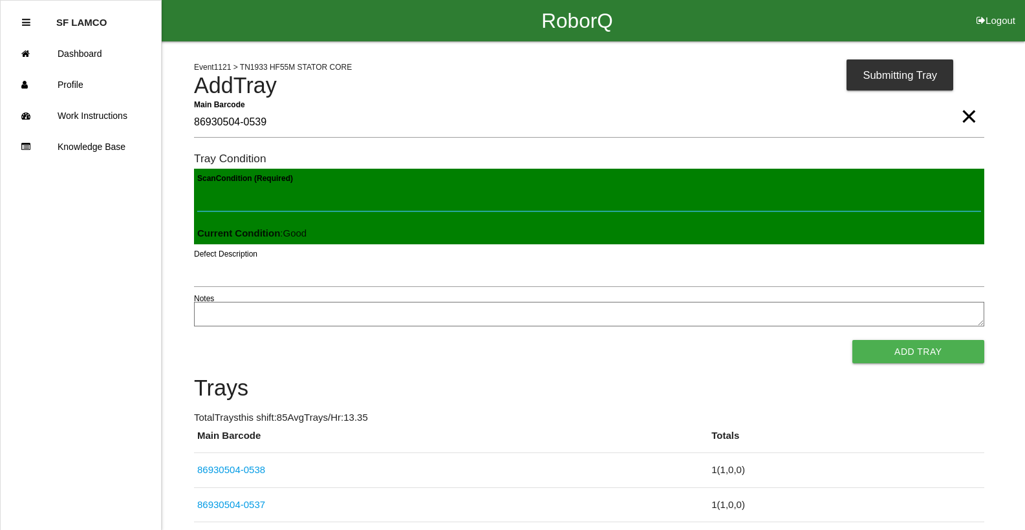
click at [853, 340] on button "Add Tray" at bounding box center [919, 351] width 132 height 23
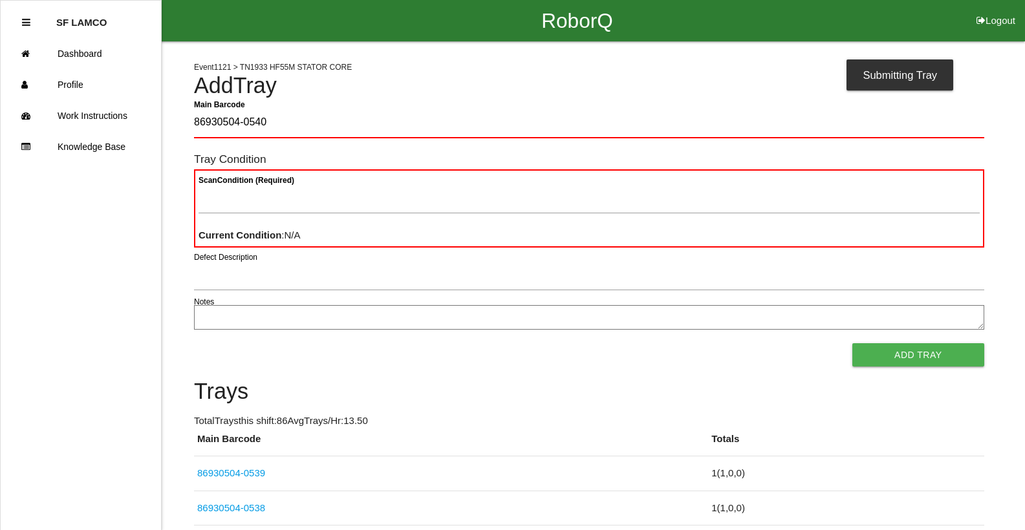
type Barcode "86930504-0540"
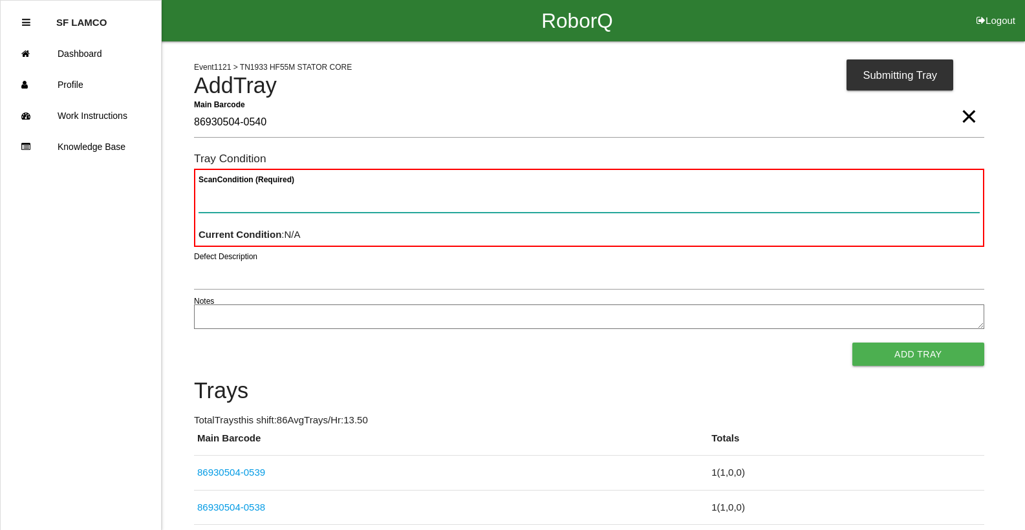
paste Condition "text"
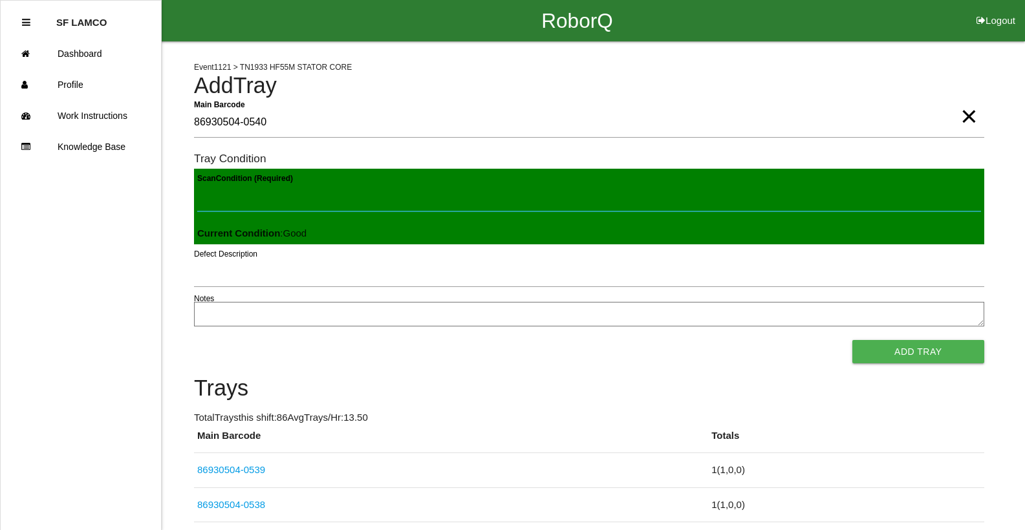
click at [853, 340] on button "Add Tray" at bounding box center [919, 351] width 132 height 23
